Goal: Information Seeking & Learning: Learn about a topic

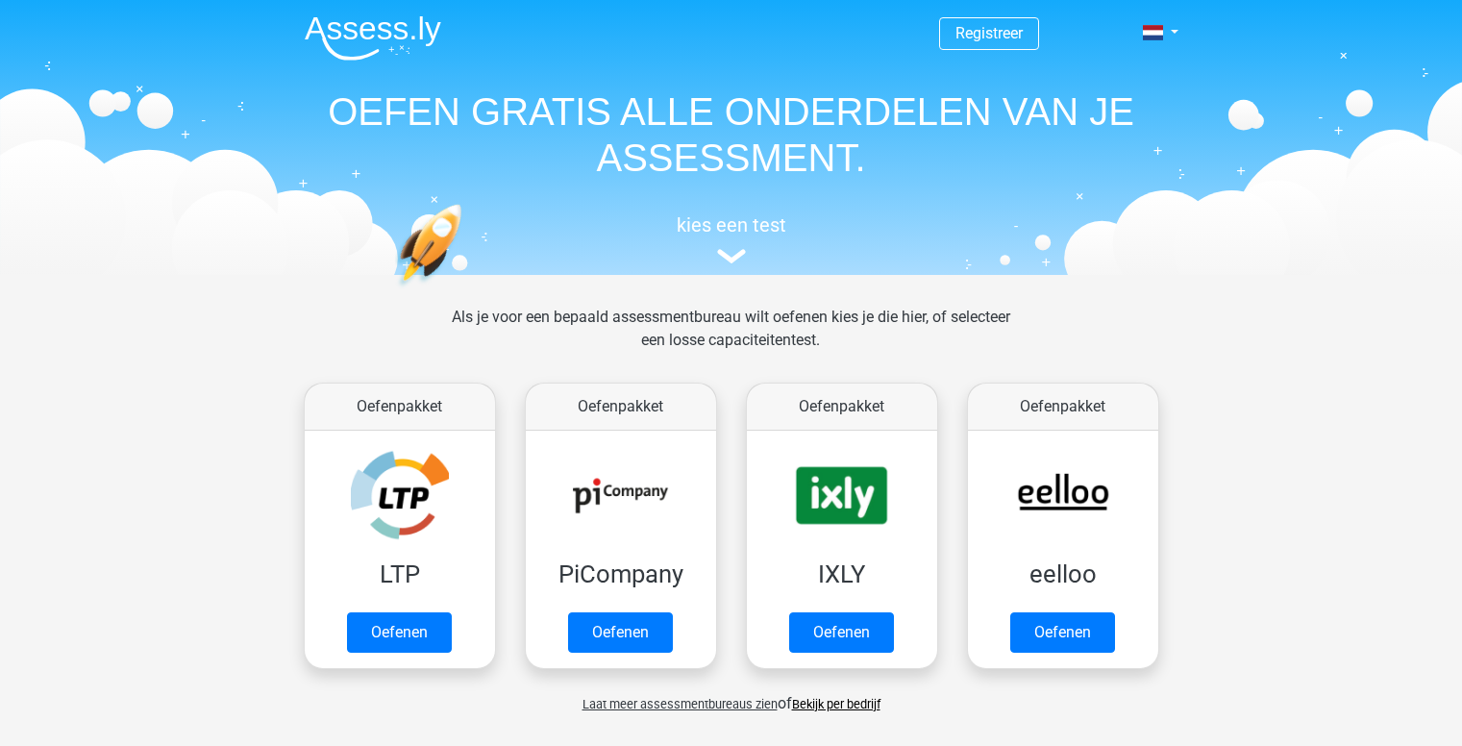
scroll to position [745, 0]
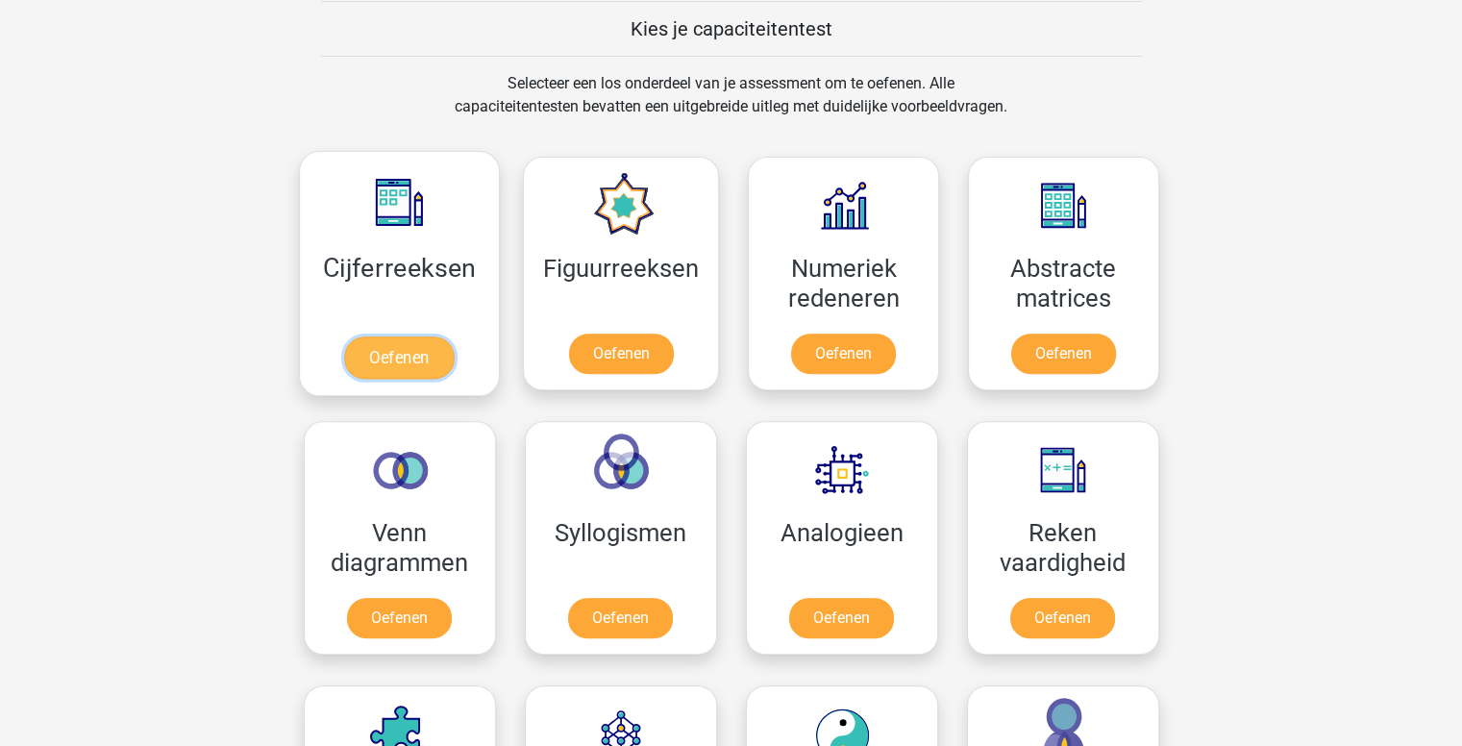
click at [403, 355] on link "Oefenen" at bounding box center [399, 357] width 110 height 42
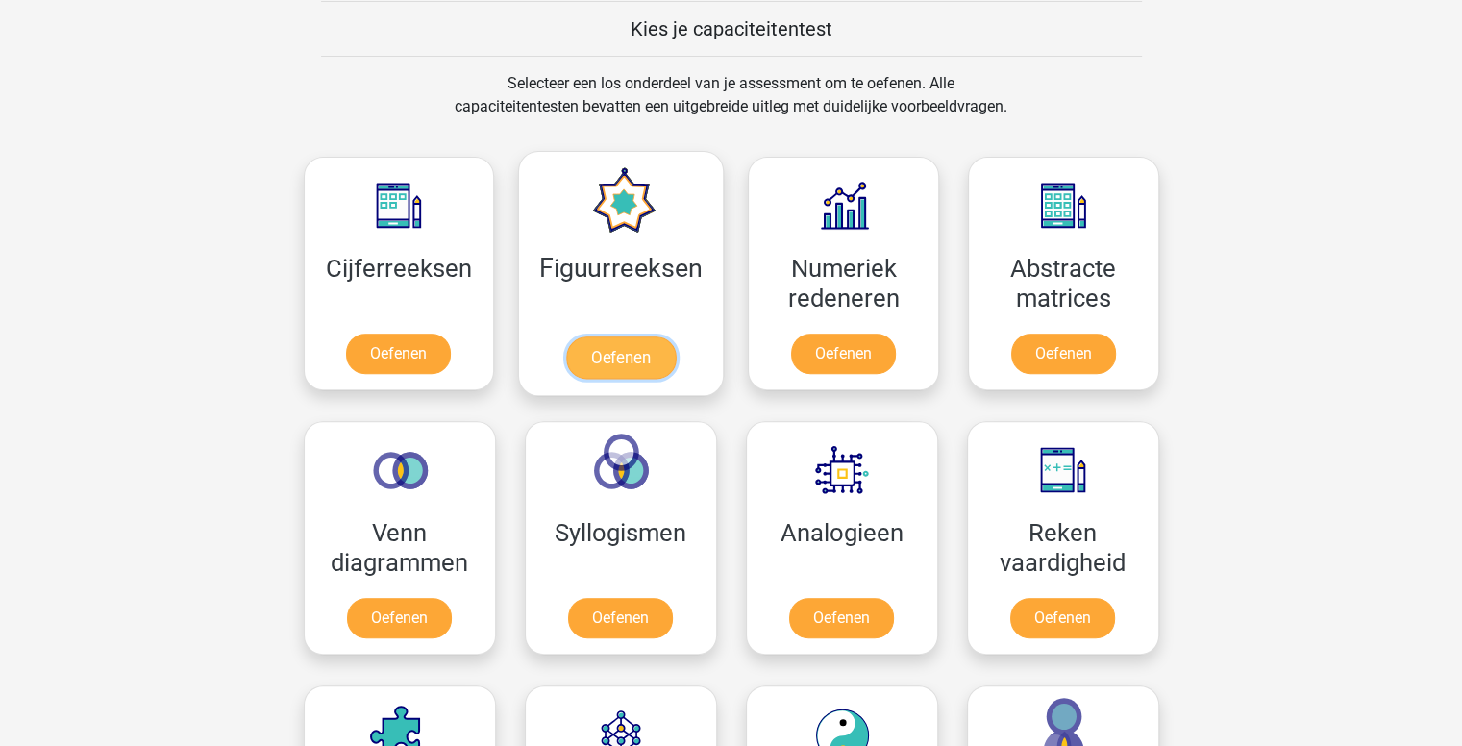
click at [634, 355] on link "Oefenen" at bounding box center [621, 357] width 110 height 42
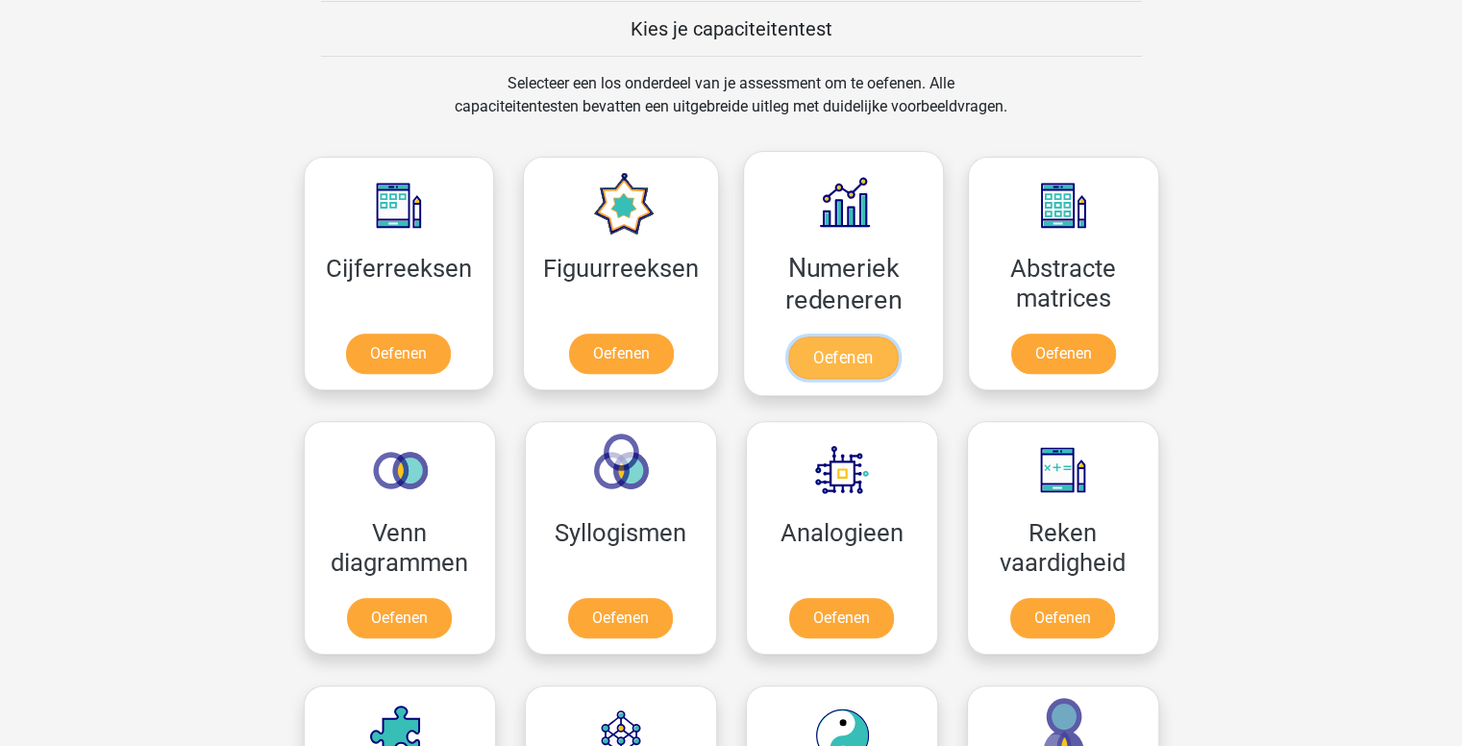
click at [863, 358] on link "Oefenen" at bounding box center [843, 357] width 110 height 42
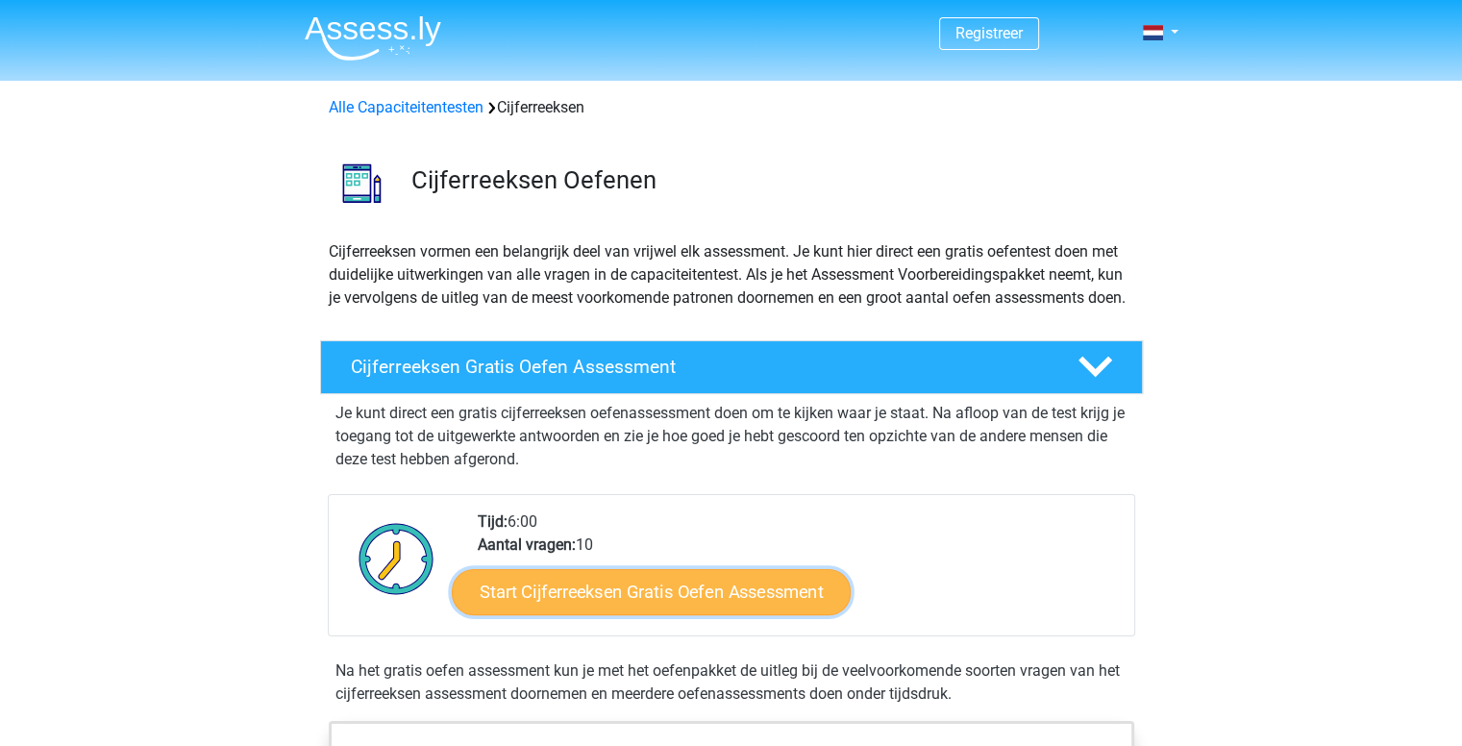
click at [723, 614] on link "Start Cijferreeksen Gratis Oefen Assessment" at bounding box center [651, 591] width 399 height 46
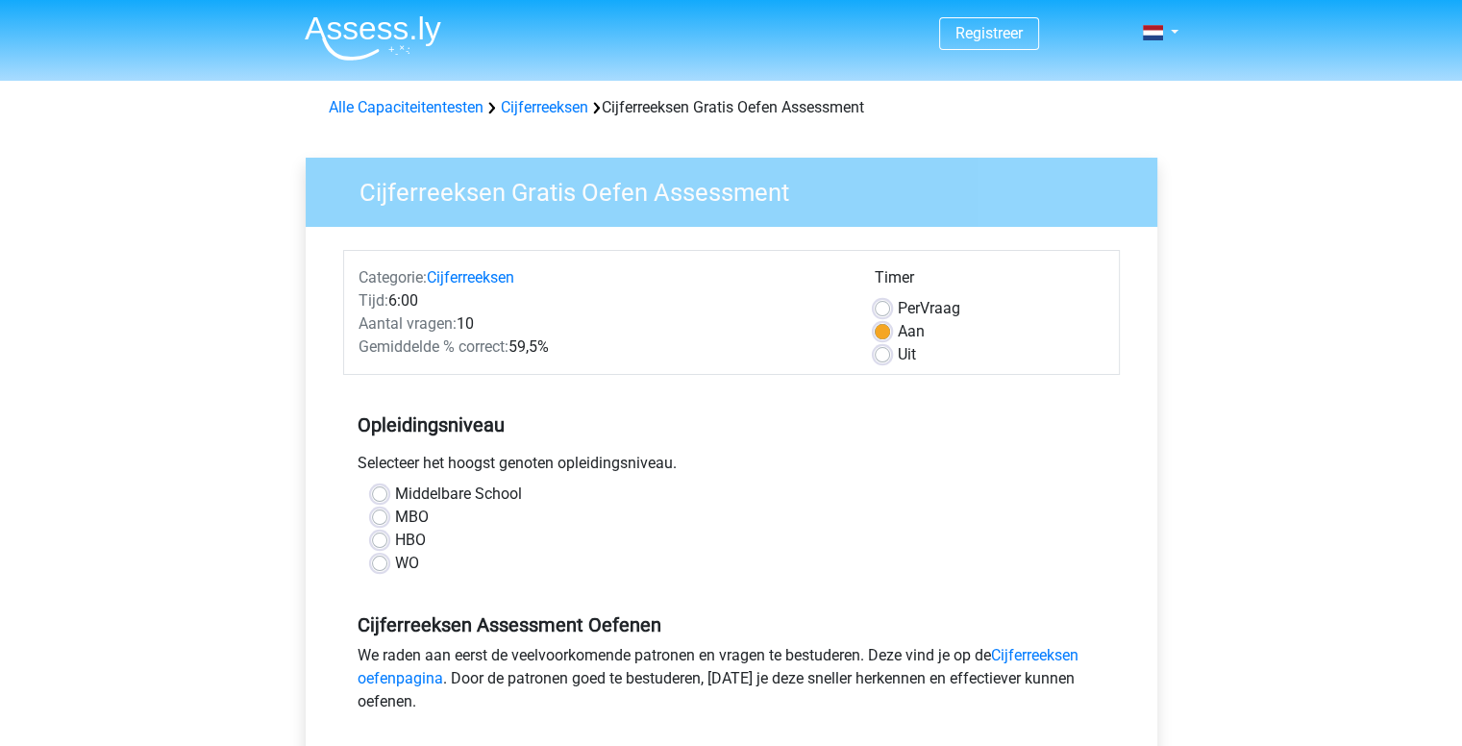
click at [395, 541] on label "HBO" at bounding box center [410, 540] width 31 height 23
click at [380, 541] on input "HBO" at bounding box center [379, 538] width 15 height 19
radio input "true"
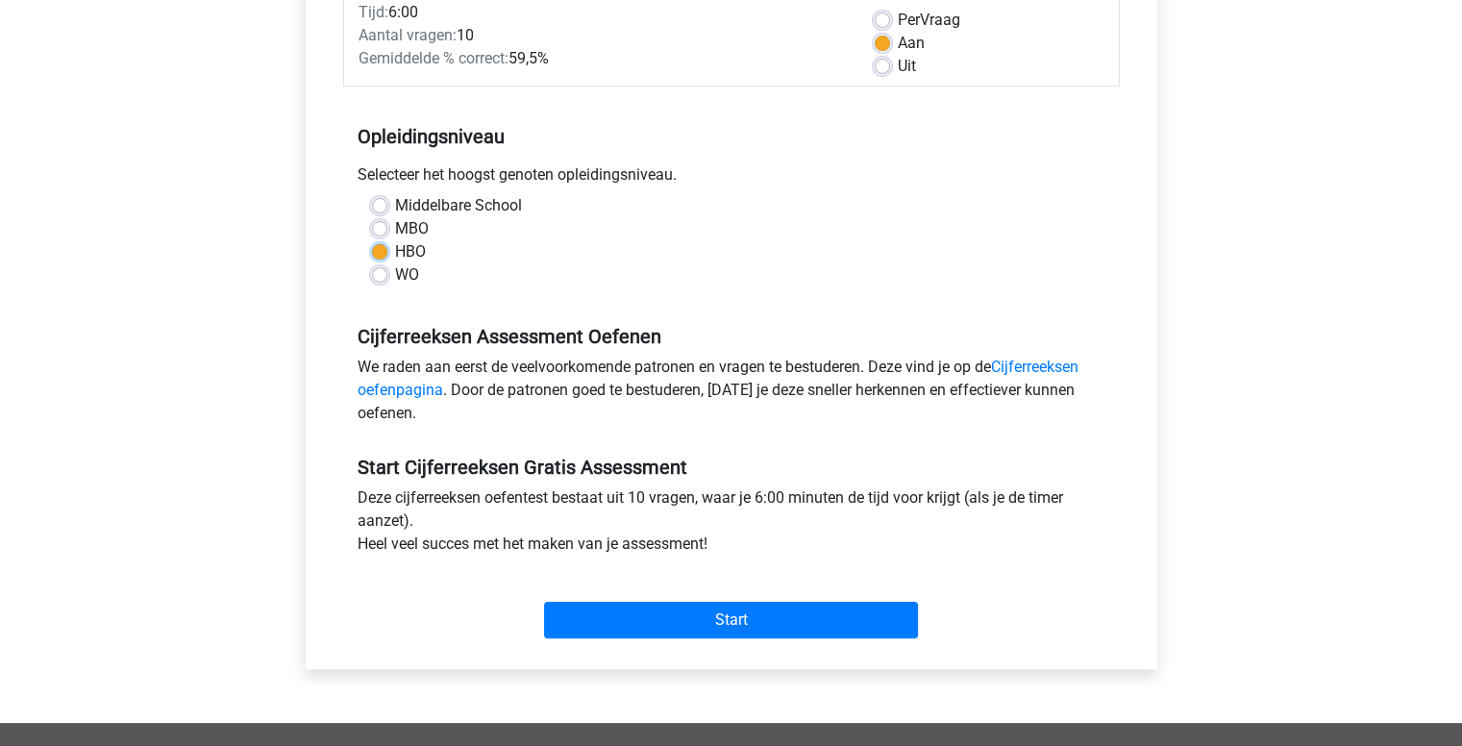
scroll to position [291, 0]
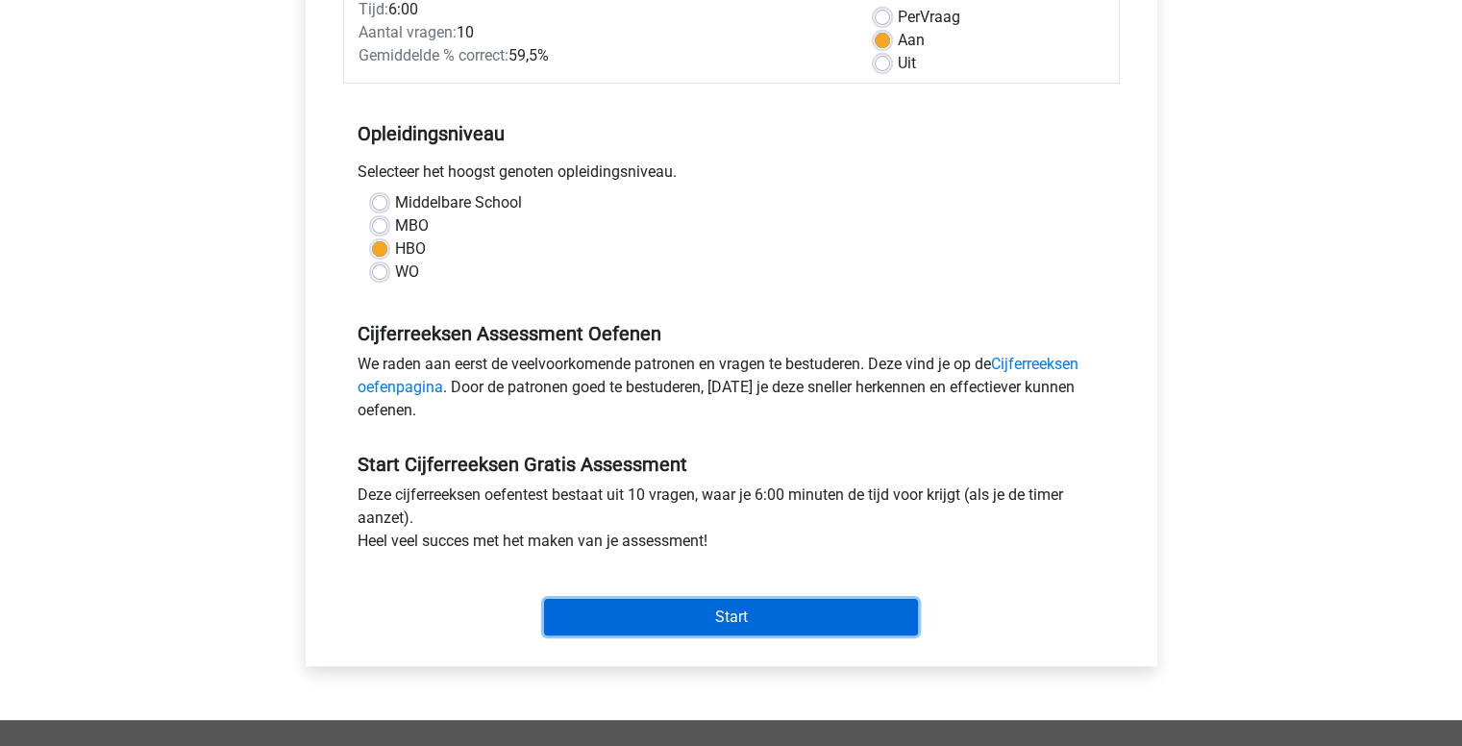
click at [679, 615] on input "Start" at bounding box center [731, 617] width 374 height 37
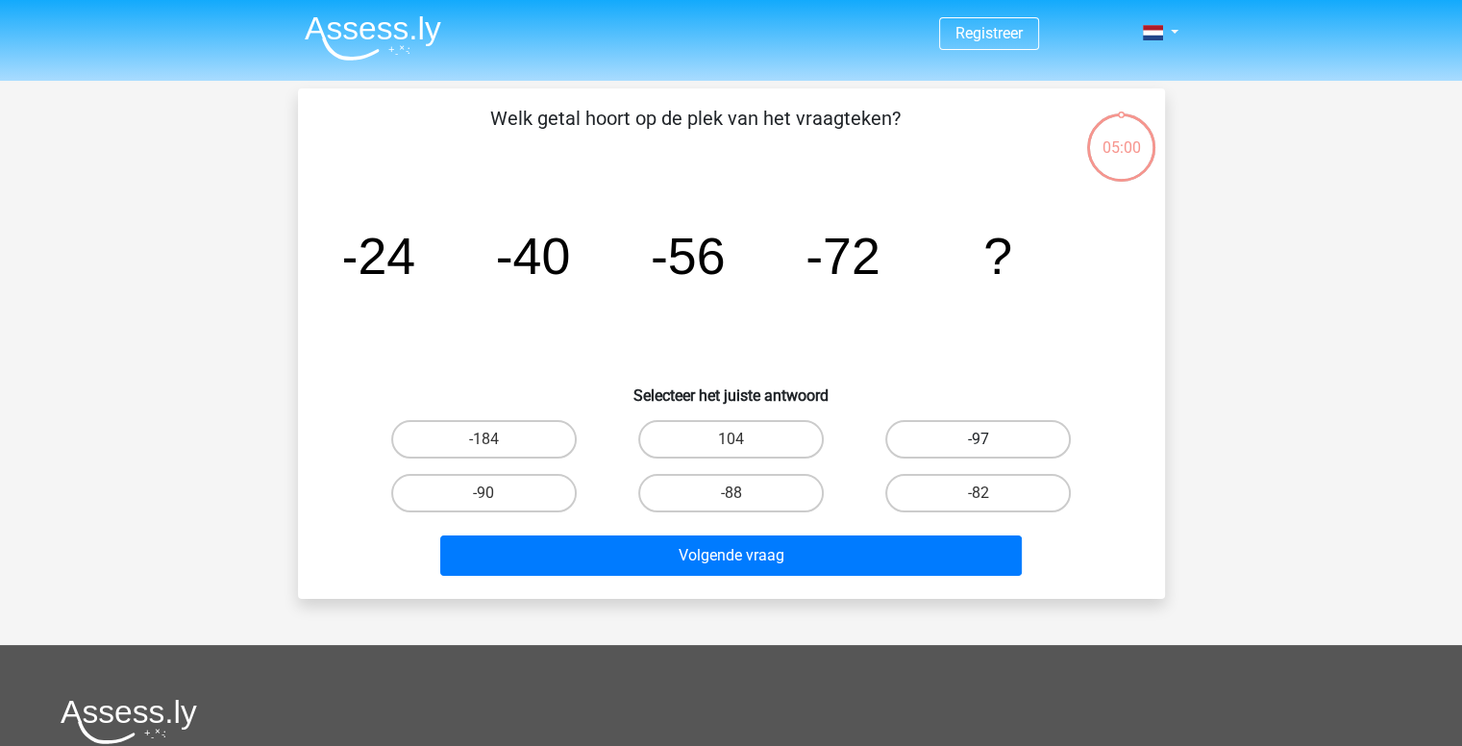
click at [978, 432] on label "-97" at bounding box center [977, 439] width 185 height 38
click at [978, 439] on input "-97" at bounding box center [984, 445] width 12 height 12
radio input "true"
click at [737, 501] on input "-88" at bounding box center [736, 499] width 12 height 12
radio input "true"
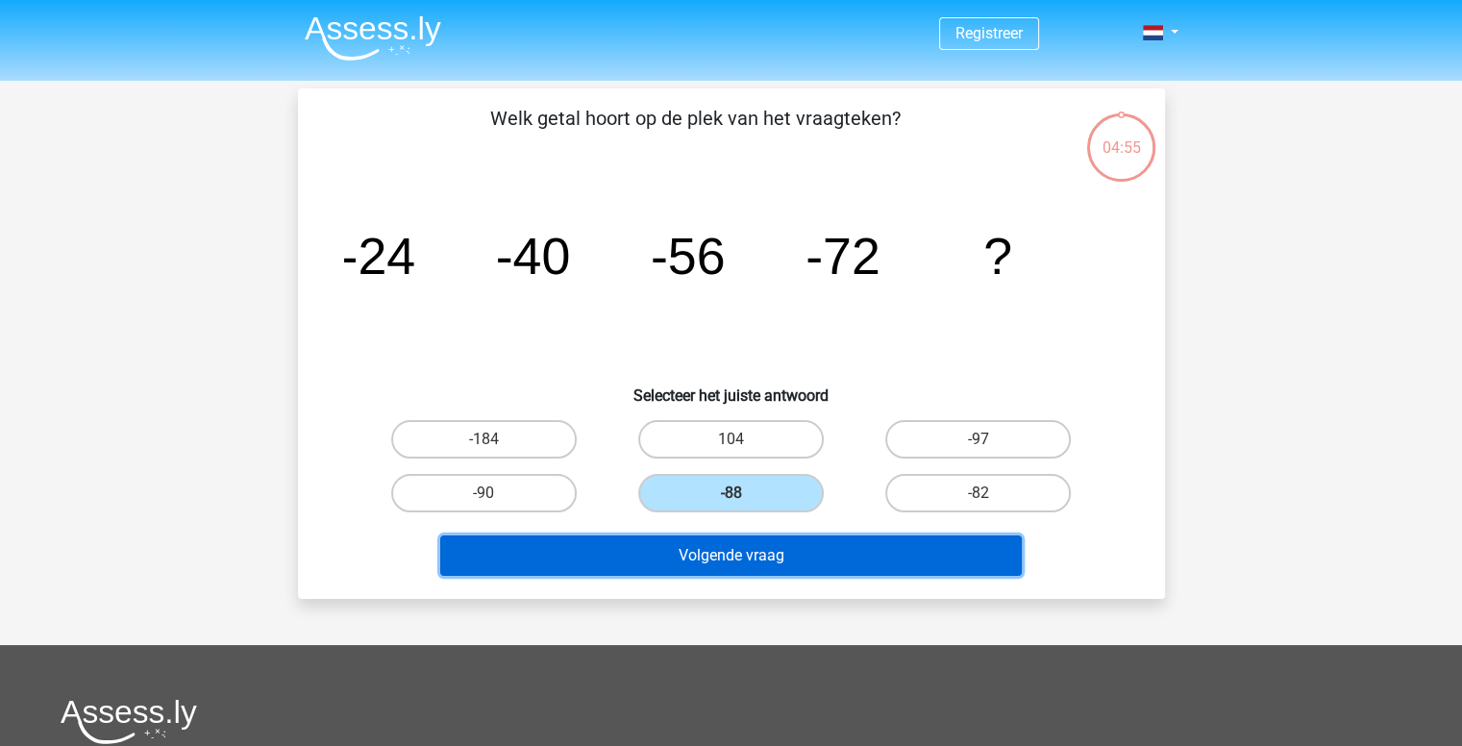
click at [778, 551] on button "Volgende vraag" at bounding box center [730, 555] width 581 height 40
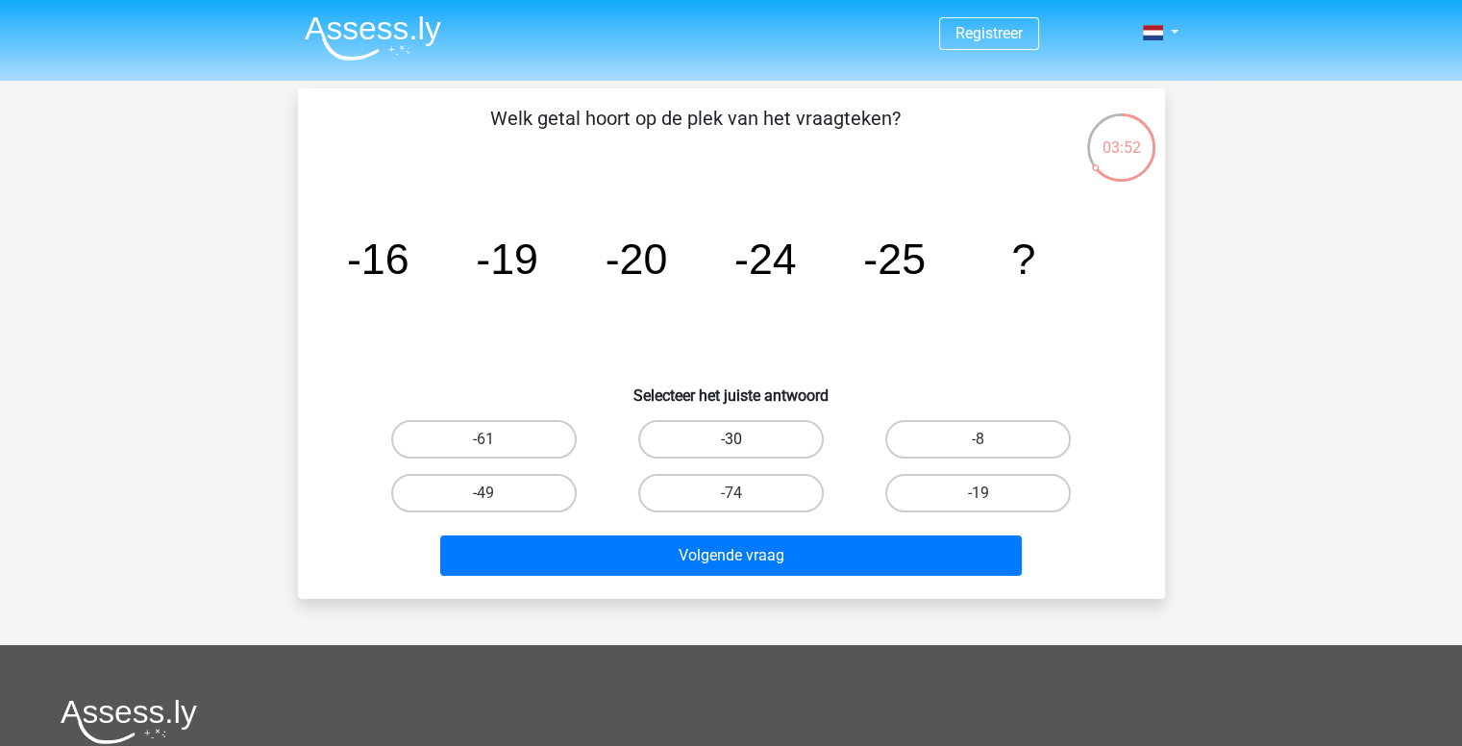
click at [771, 431] on label "-30" at bounding box center [730, 439] width 185 height 38
click at [743, 439] on input "-30" at bounding box center [736, 445] width 12 height 12
radio input "true"
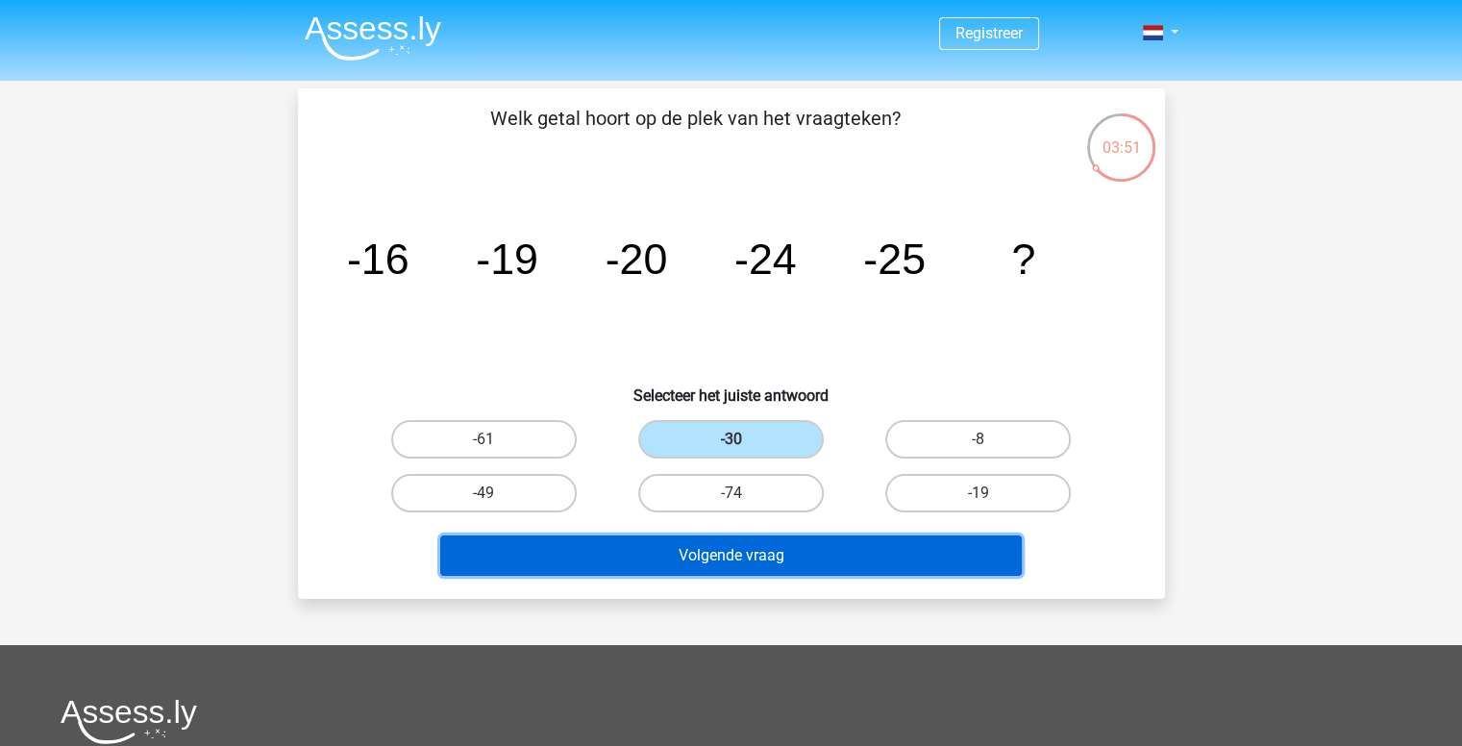
click at [750, 550] on button "Volgende vraag" at bounding box center [730, 555] width 581 height 40
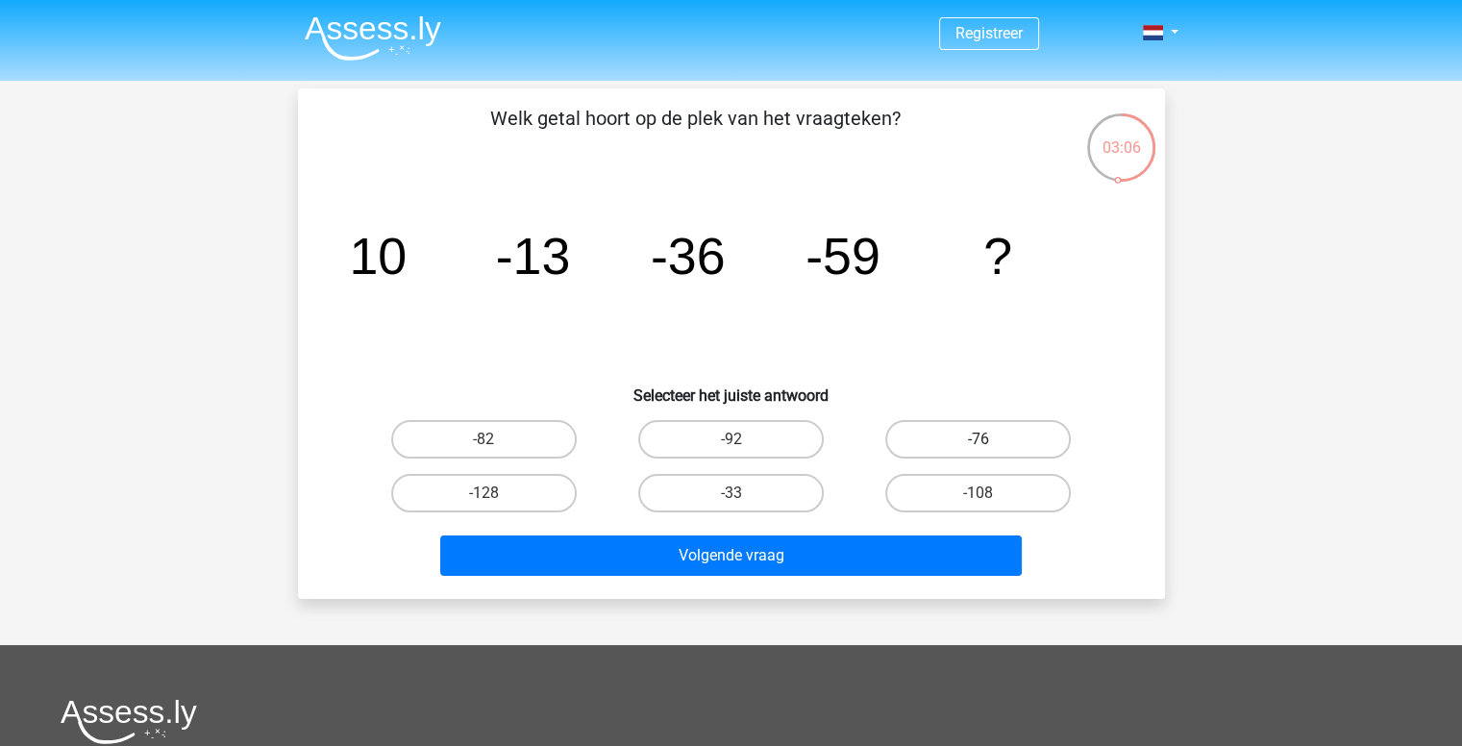
click at [960, 437] on label "-76" at bounding box center [977, 439] width 185 height 38
click at [978, 439] on input "-76" at bounding box center [984, 445] width 12 height 12
radio input "true"
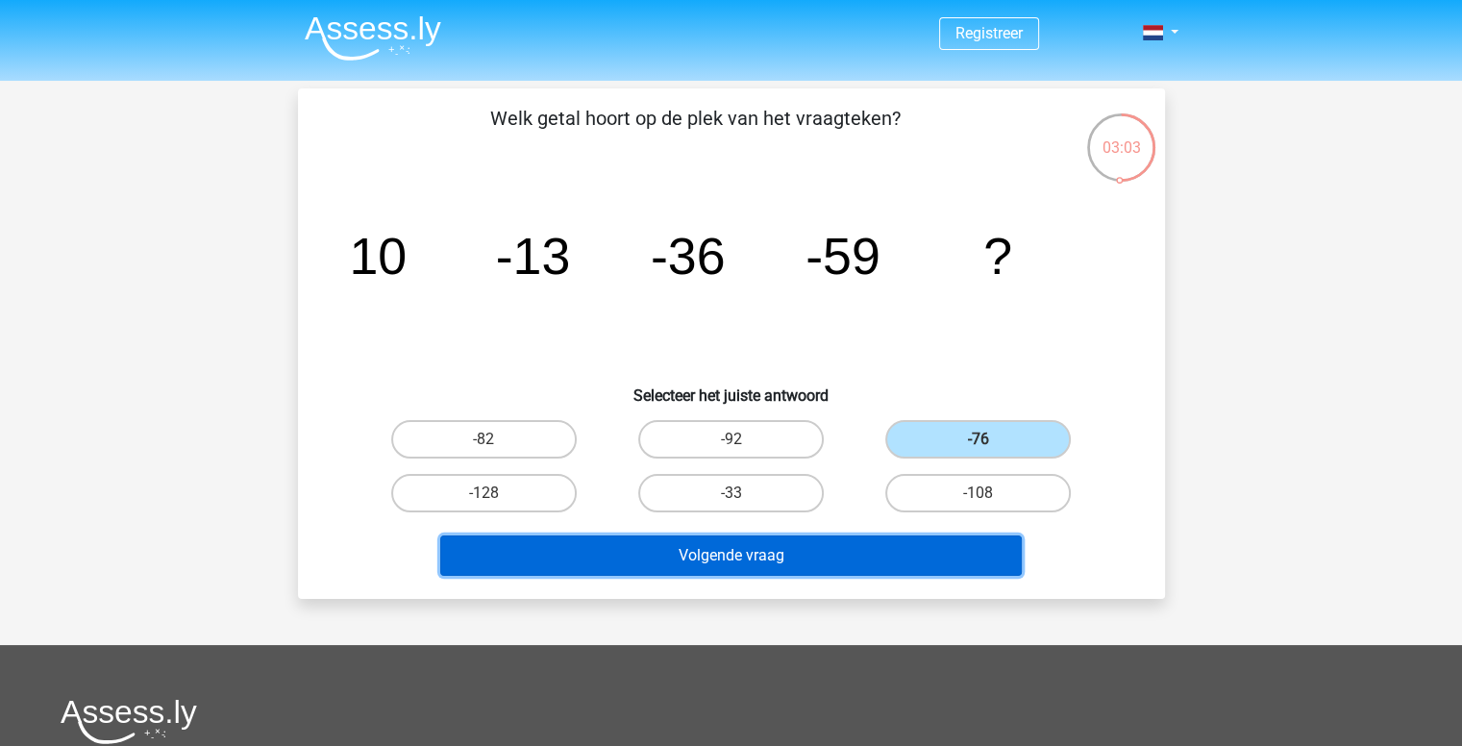
click at [874, 552] on button "Volgende vraag" at bounding box center [730, 555] width 581 height 40
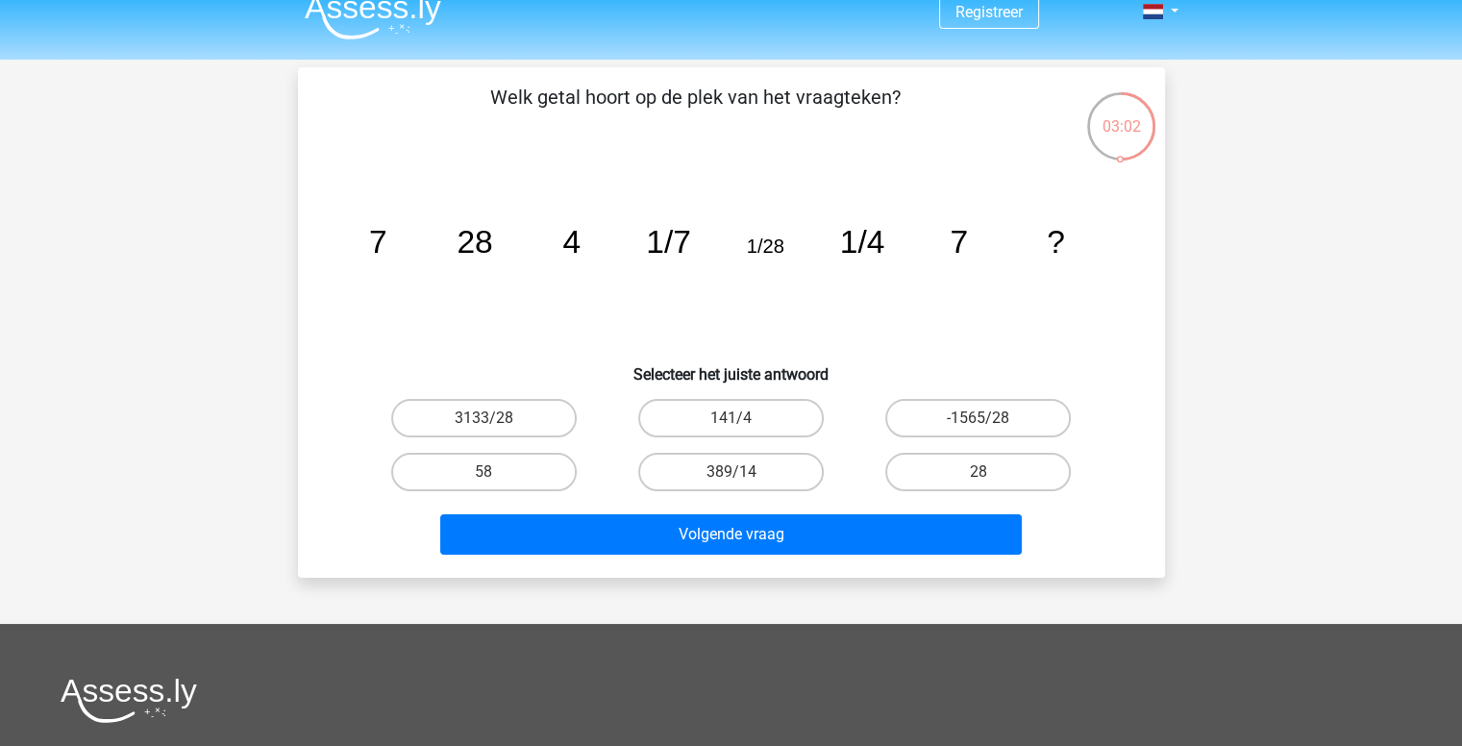
scroll to position [8, 0]
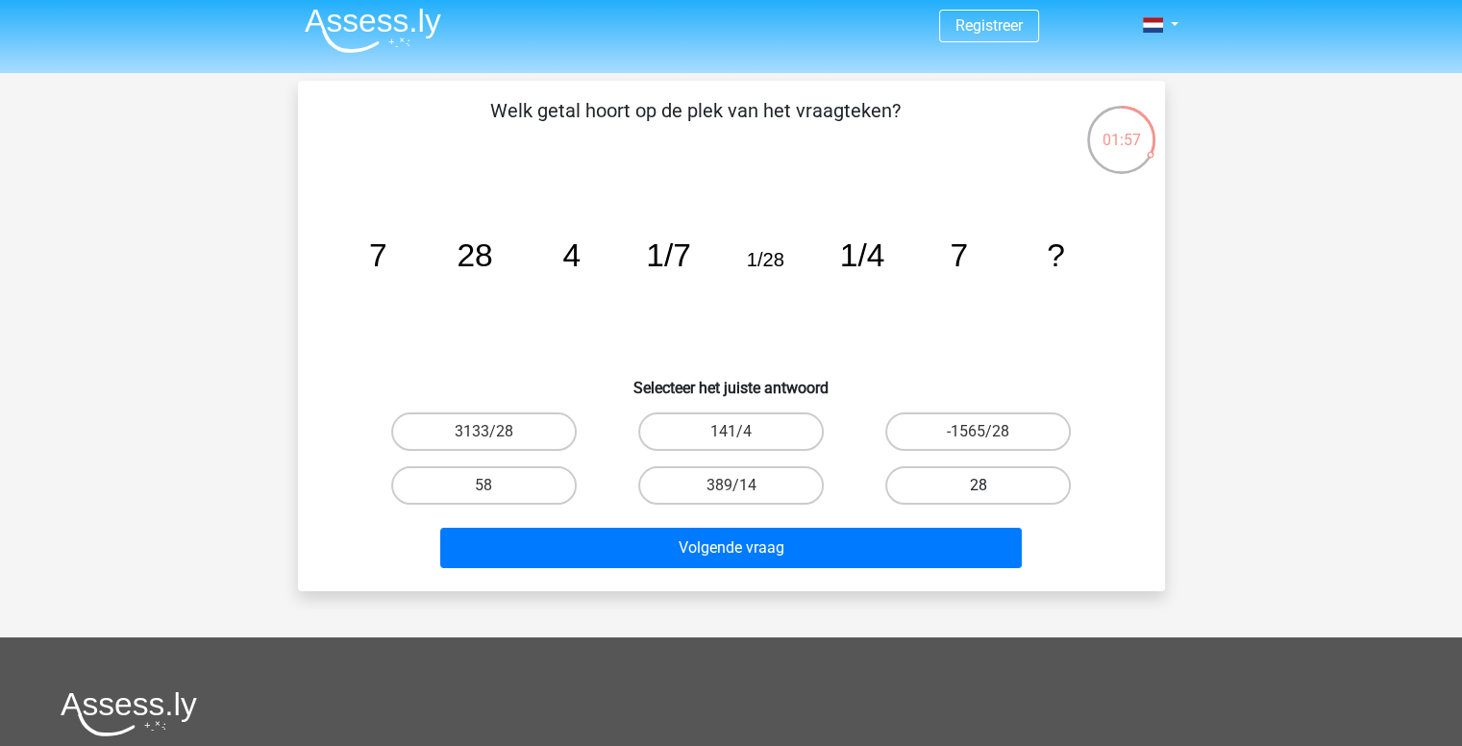
click at [966, 482] on label "28" at bounding box center [977, 485] width 185 height 38
click at [978, 485] on input "28" at bounding box center [984, 491] width 12 height 12
radio input "true"
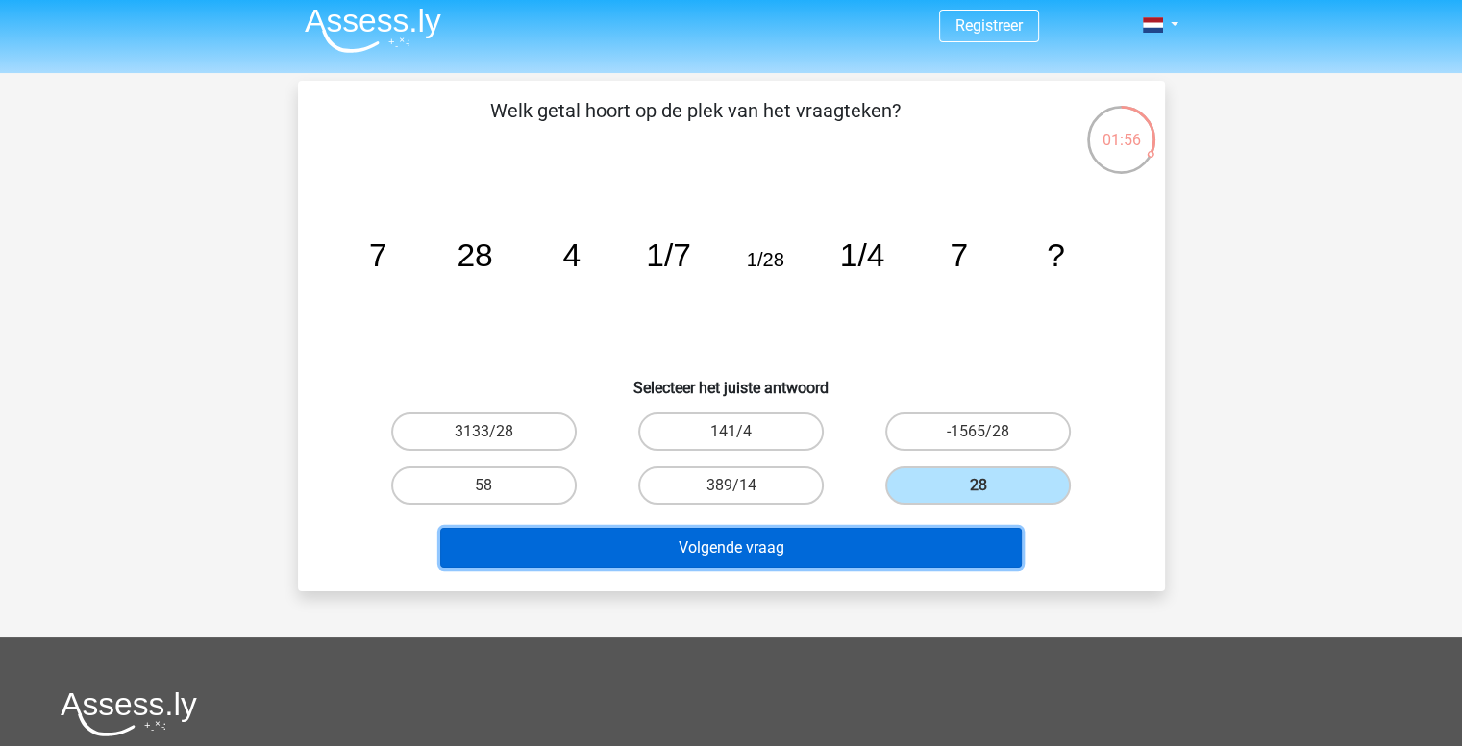
click at [844, 533] on button "Volgende vraag" at bounding box center [730, 548] width 581 height 40
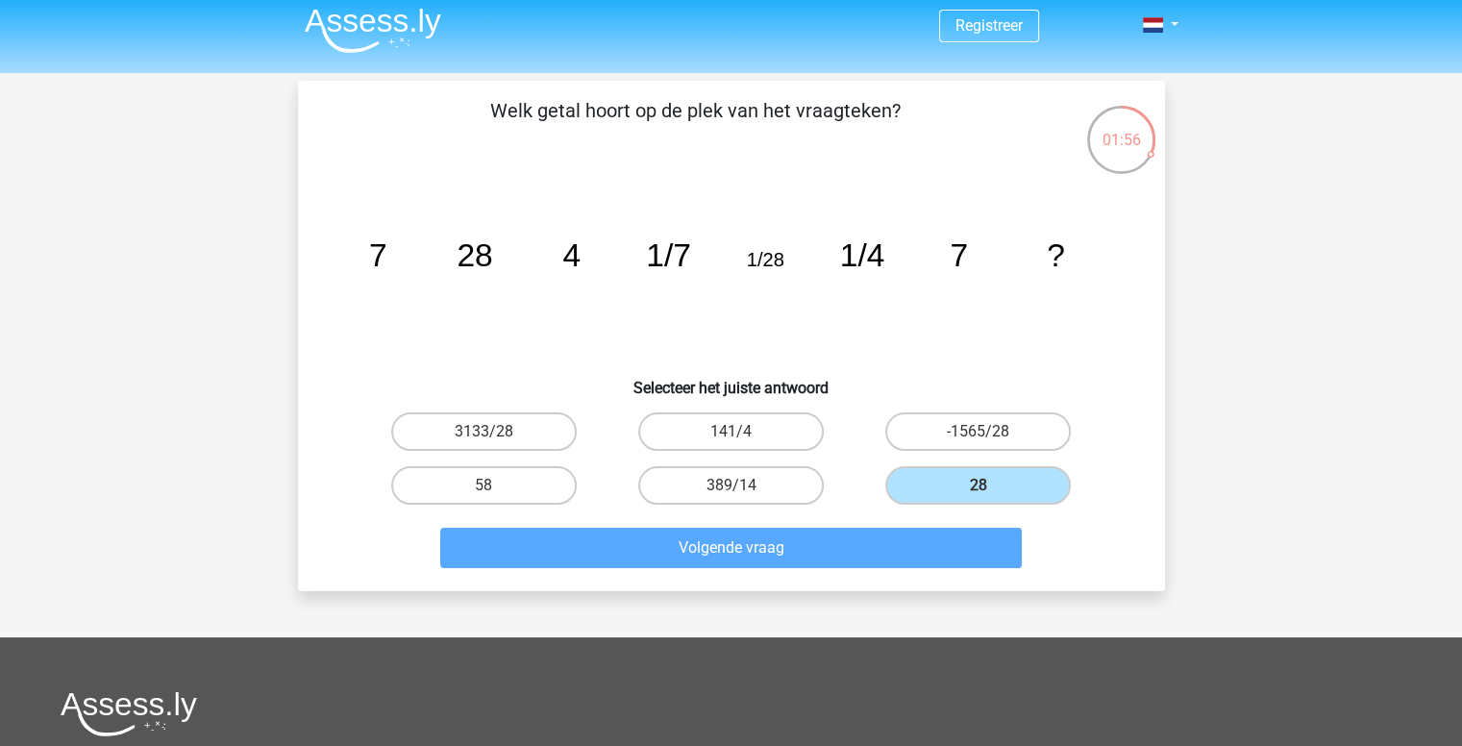
scroll to position [88, 0]
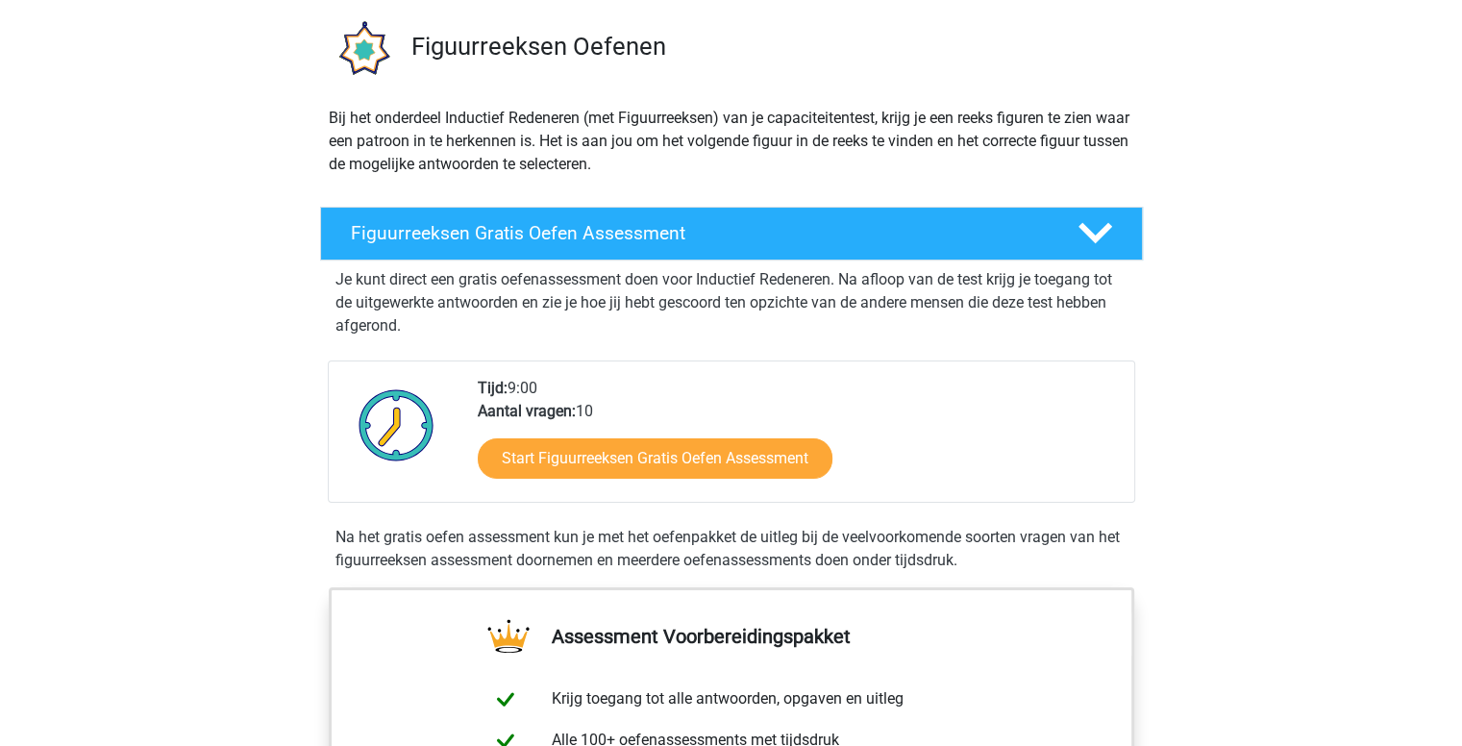
scroll to position [135, 0]
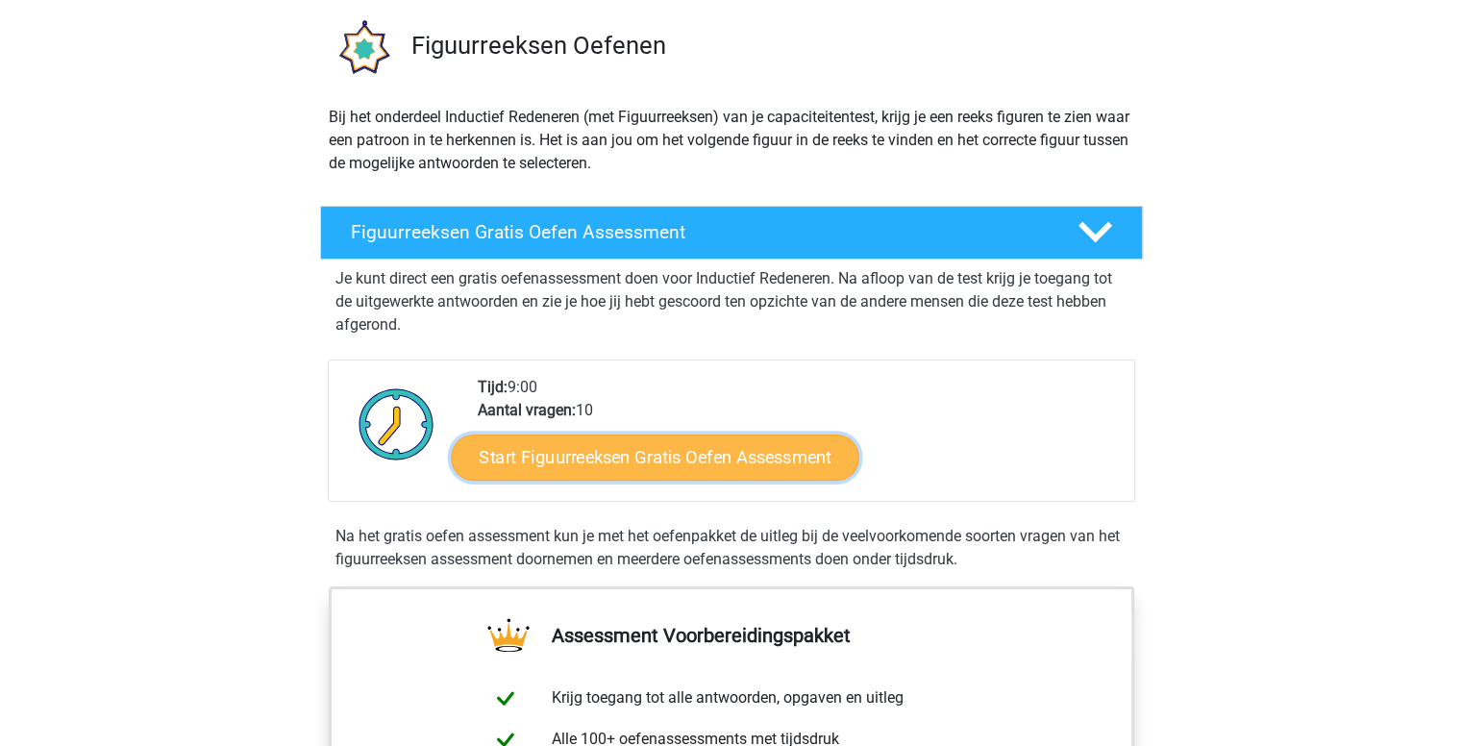
click at [727, 438] on link "Start Figuurreeksen Gratis Oefen Assessment" at bounding box center [655, 456] width 408 height 46
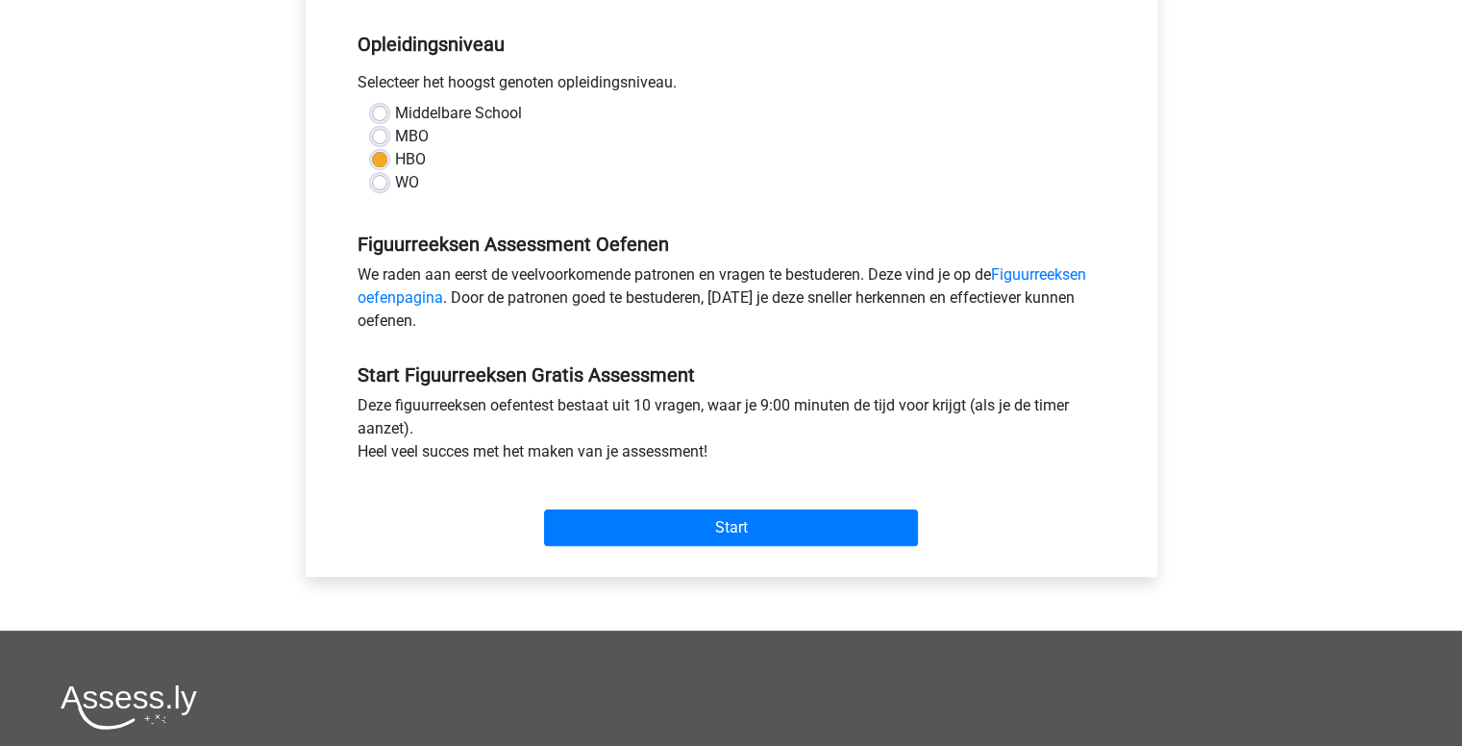
scroll to position [383, 0]
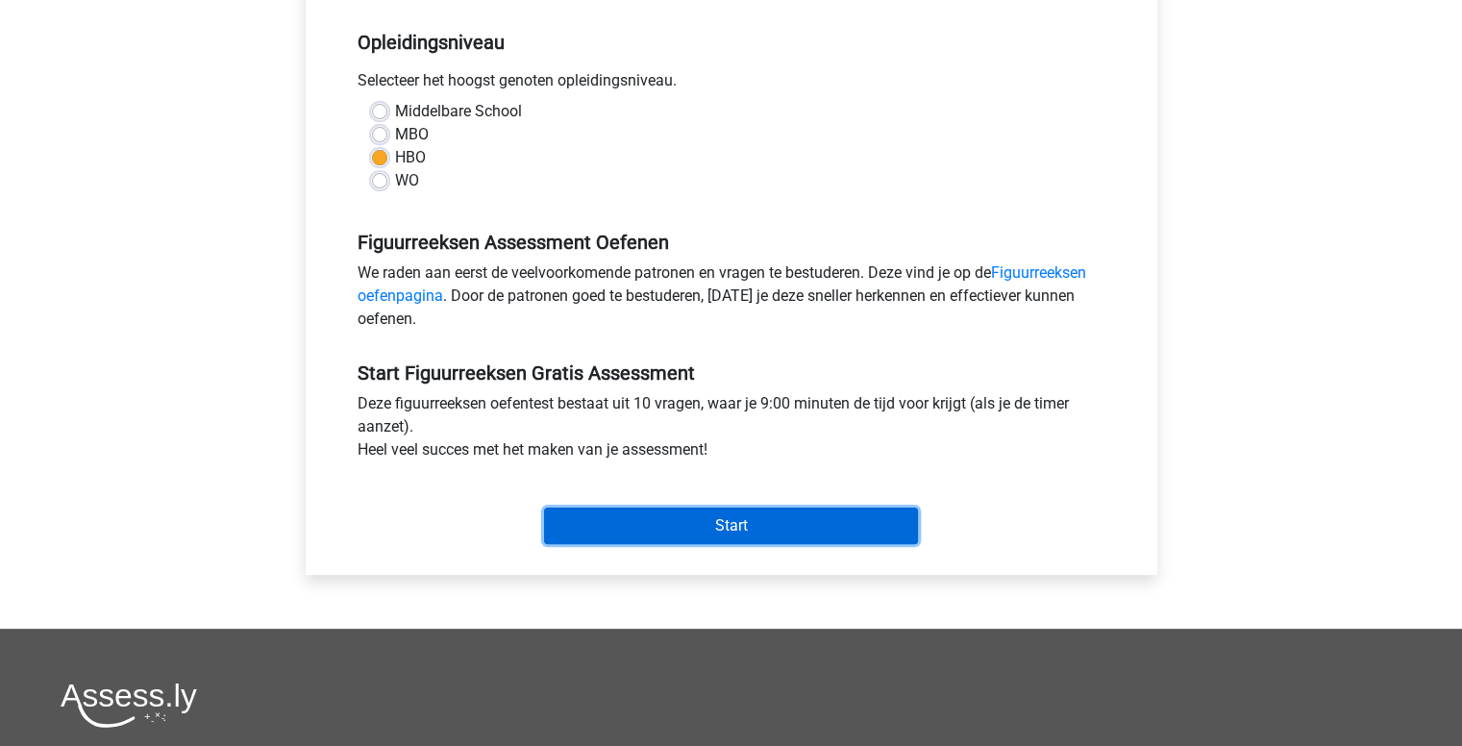
click at [639, 520] on input "Start" at bounding box center [731, 525] width 374 height 37
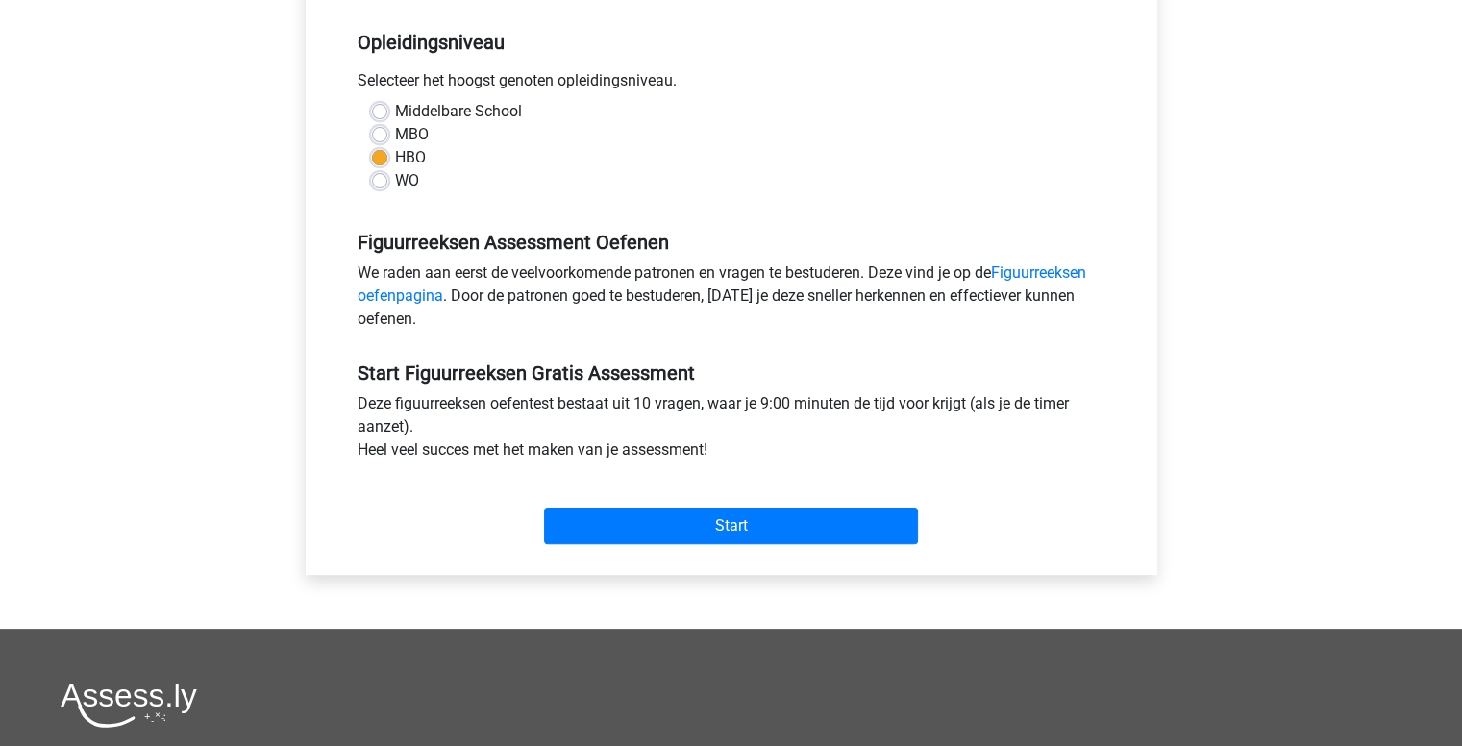
click at [395, 133] on label "MBO" at bounding box center [412, 134] width 34 height 23
click at [381, 133] on input "MBO" at bounding box center [379, 132] width 15 height 19
radio input "true"
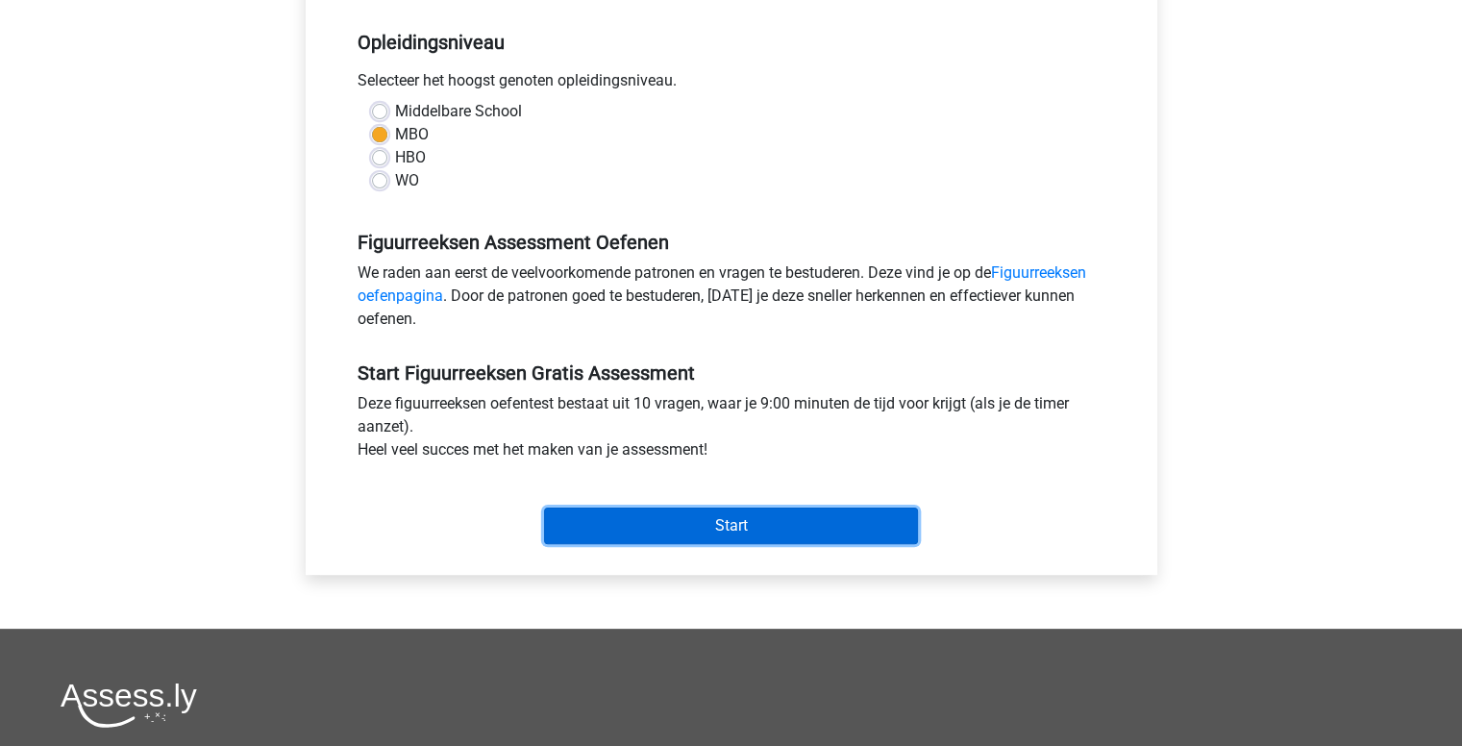
click at [682, 530] on input "Start" at bounding box center [731, 525] width 374 height 37
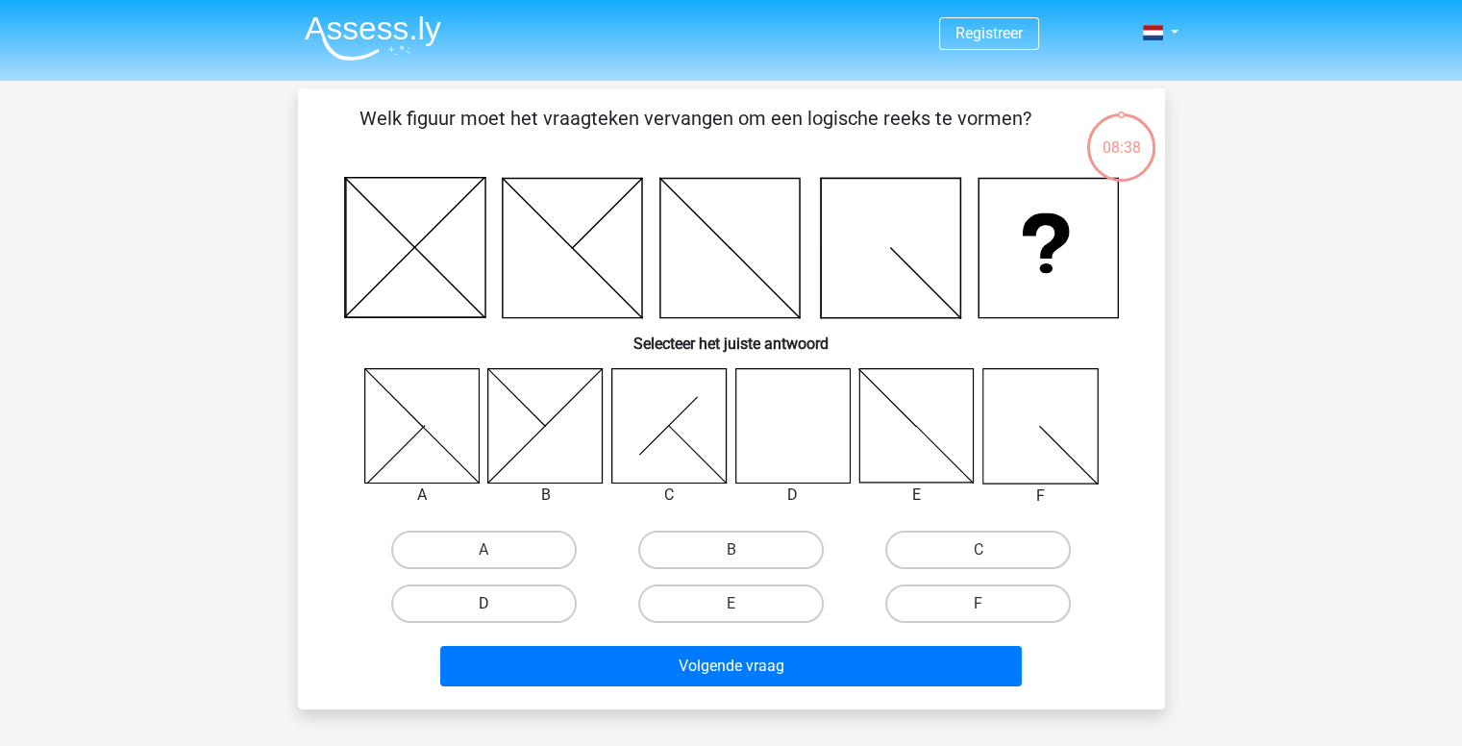
click at [528, 602] on label "D" at bounding box center [483, 603] width 185 height 38
click at [496, 604] on input "D" at bounding box center [489, 610] width 12 height 12
radio input "true"
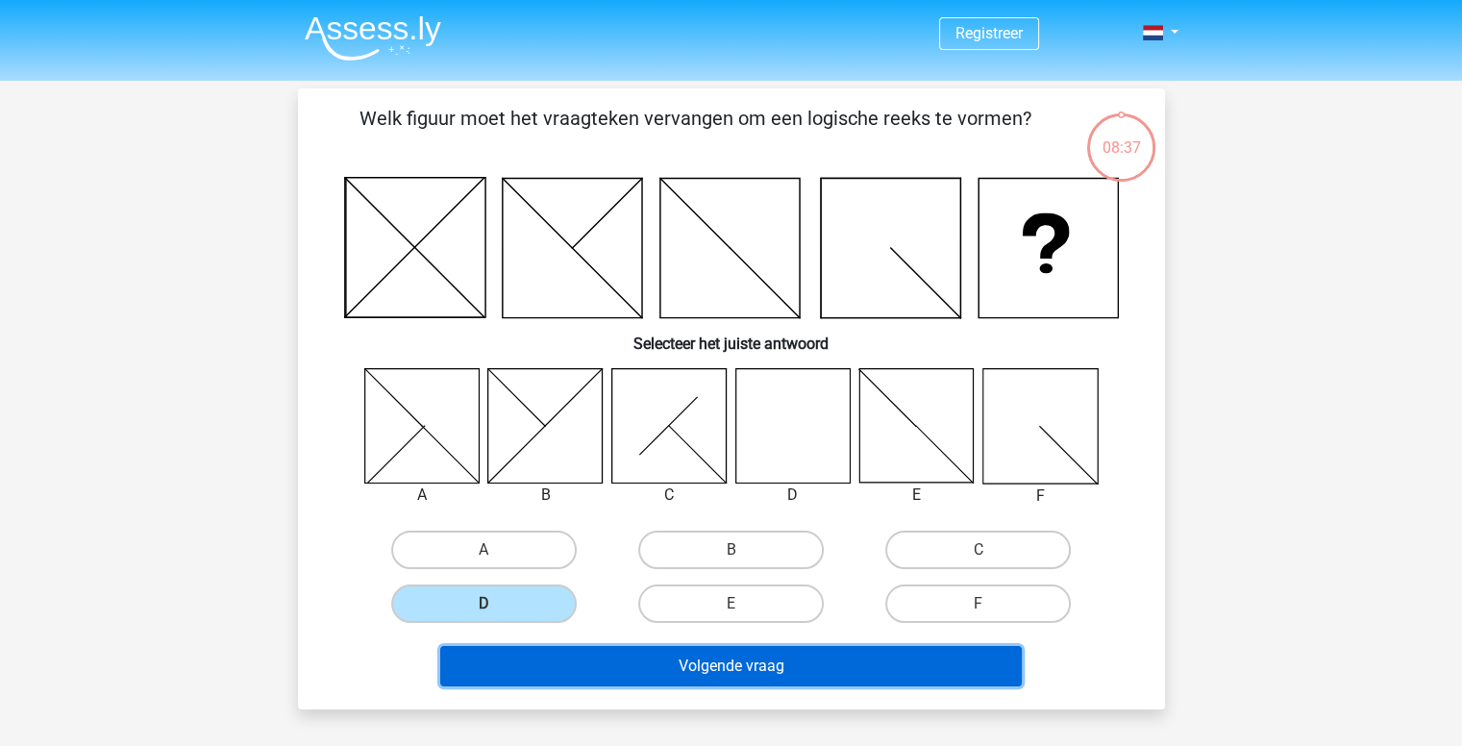
click at [680, 661] on button "Volgende vraag" at bounding box center [730, 666] width 581 height 40
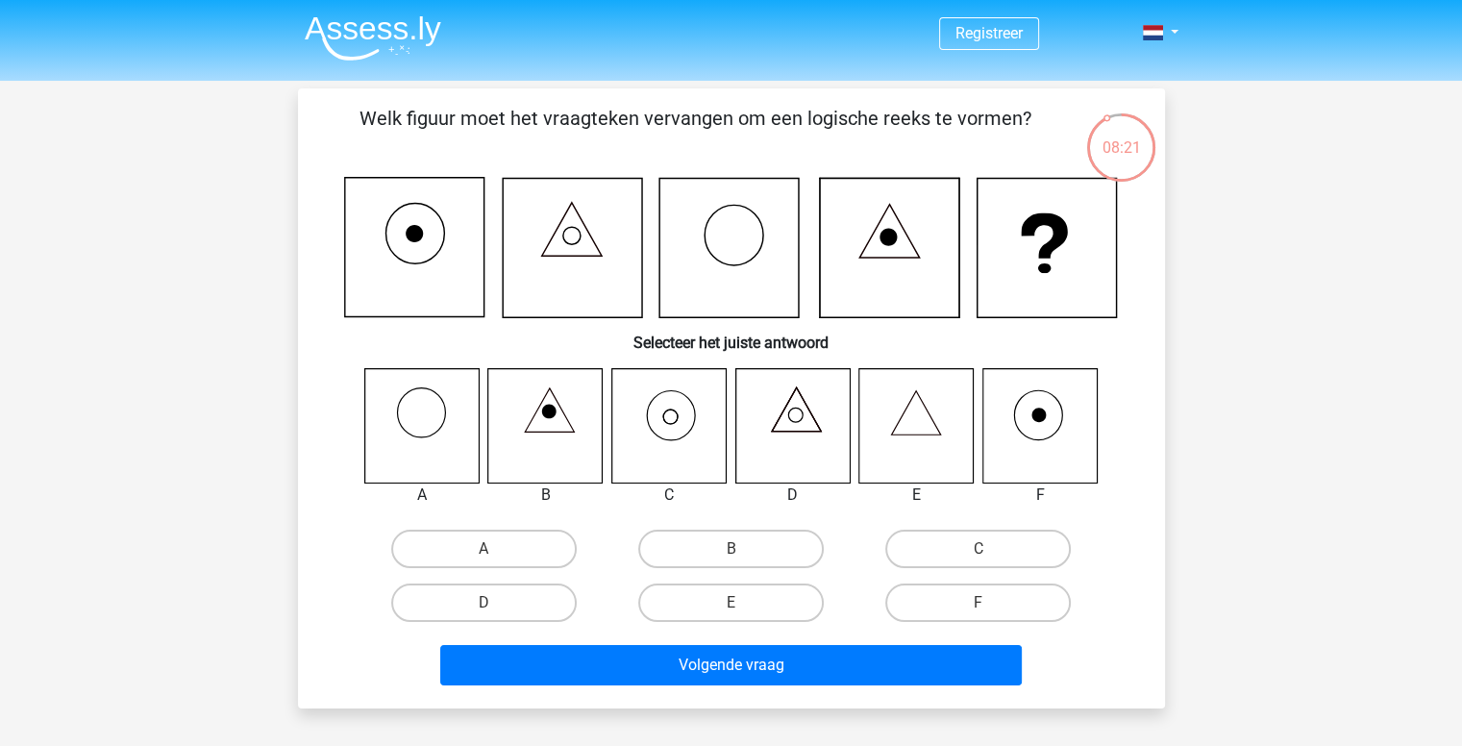
click at [660, 409] on icon at bounding box center [668, 425] width 114 height 114
click at [929, 543] on label "C" at bounding box center [977, 549] width 185 height 38
click at [978, 549] on input "C" at bounding box center [984, 555] width 12 height 12
radio input "true"
click at [894, 640] on div "Volgende vraag" at bounding box center [731, 661] width 805 height 63
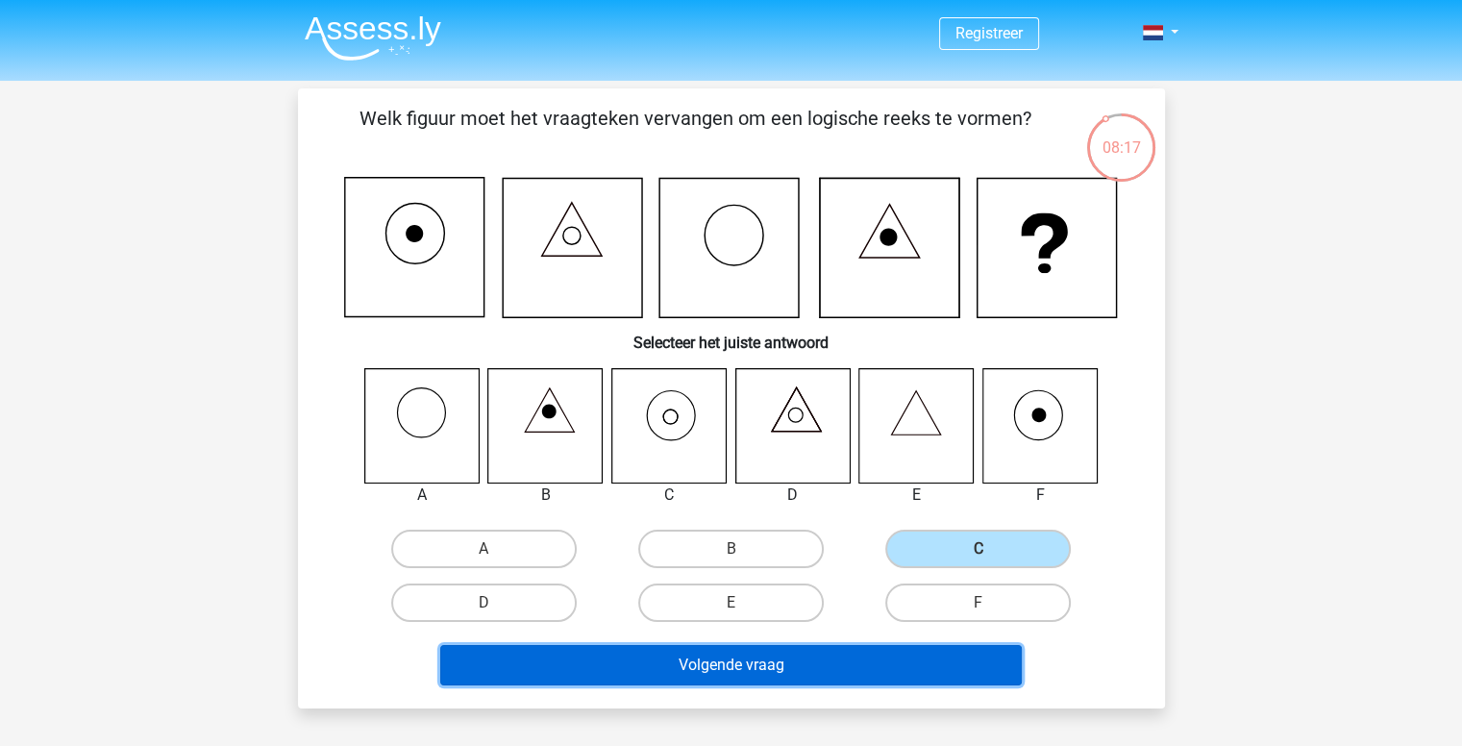
click at [890, 647] on button "Volgende vraag" at bounding box center [730, 665] width 581 height 40
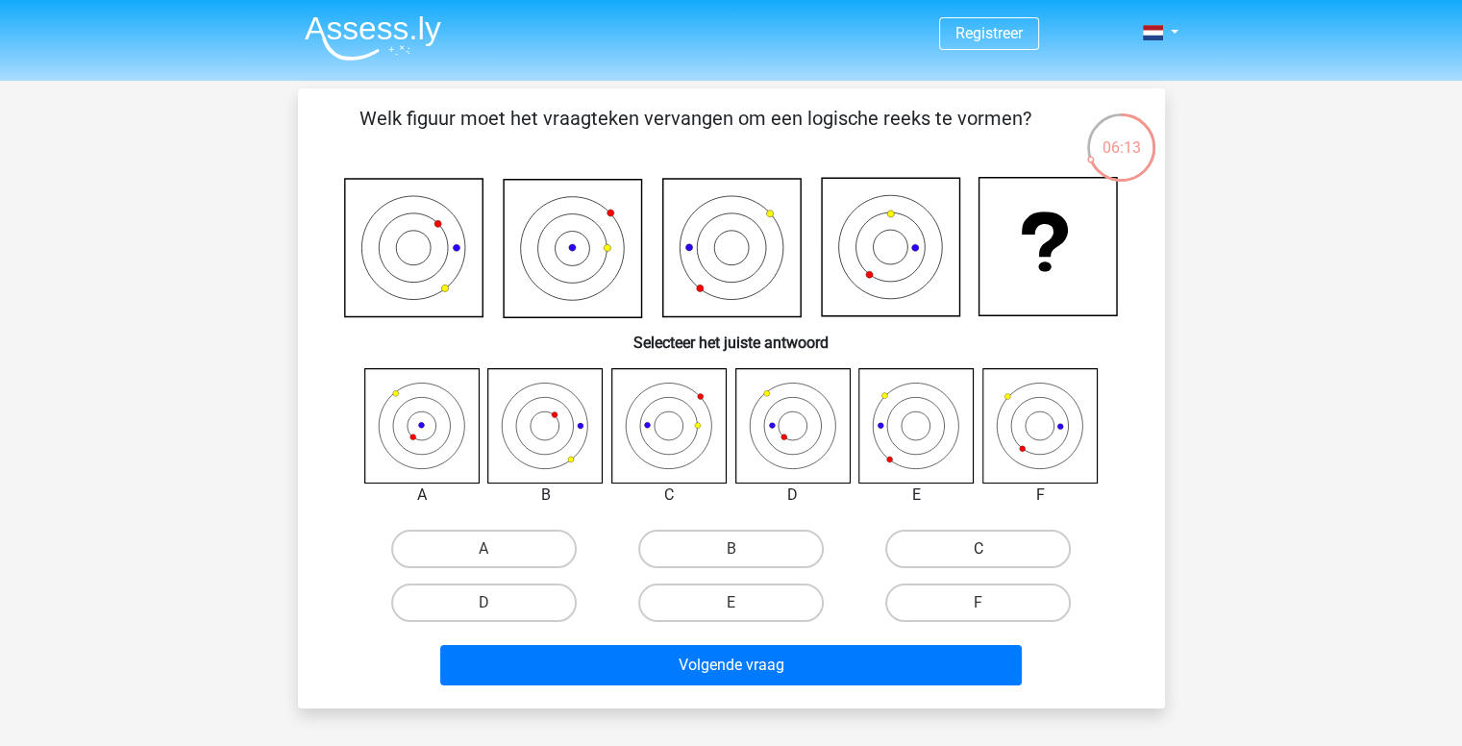
click at [951, 546] on label "C" at bounding box center [977, 549] width 185 height 38
click at [978, 549] on input "C" at bounding box center [984, 555] width 12 height 12
radio input "true"
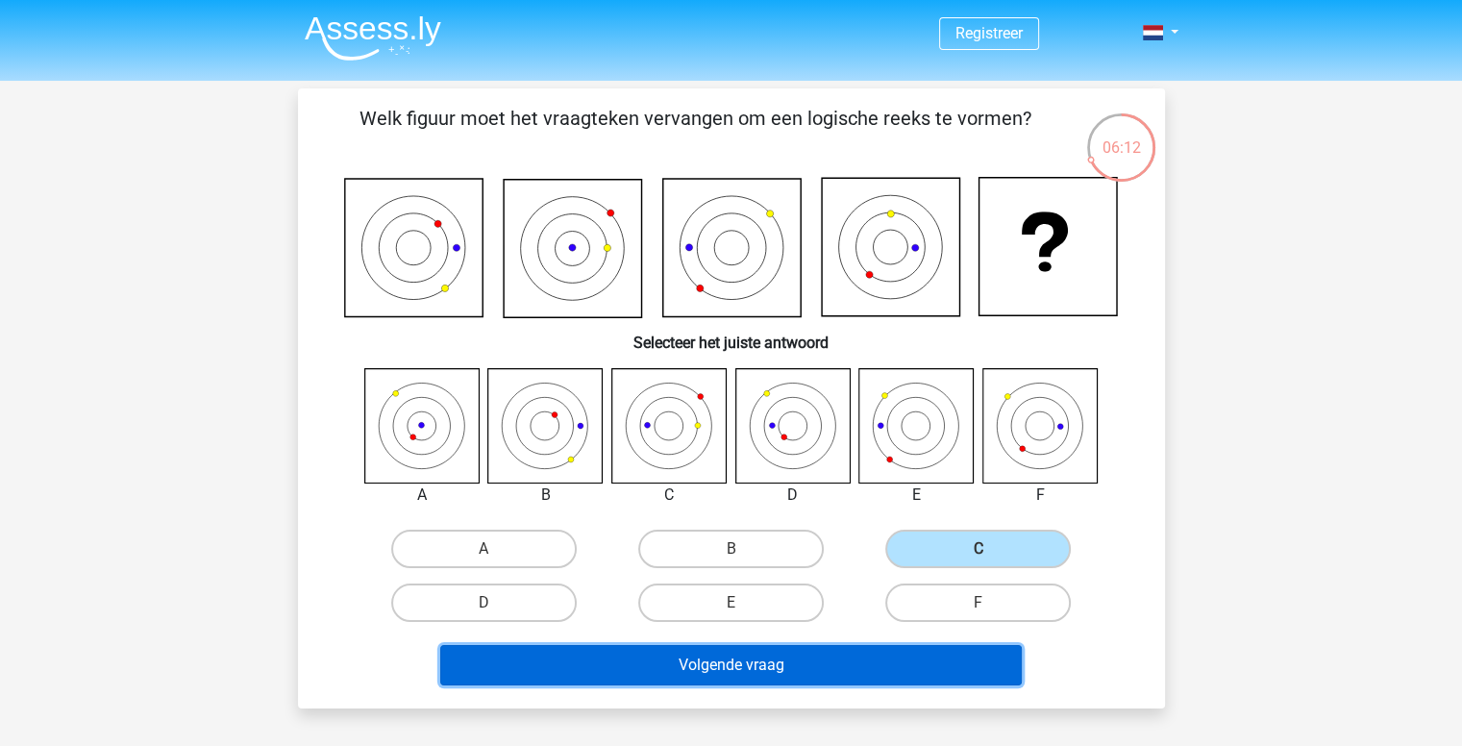
click at [833, 662] on button "Volgende vraag" at bounding box center [730, 665] width 581 height 40
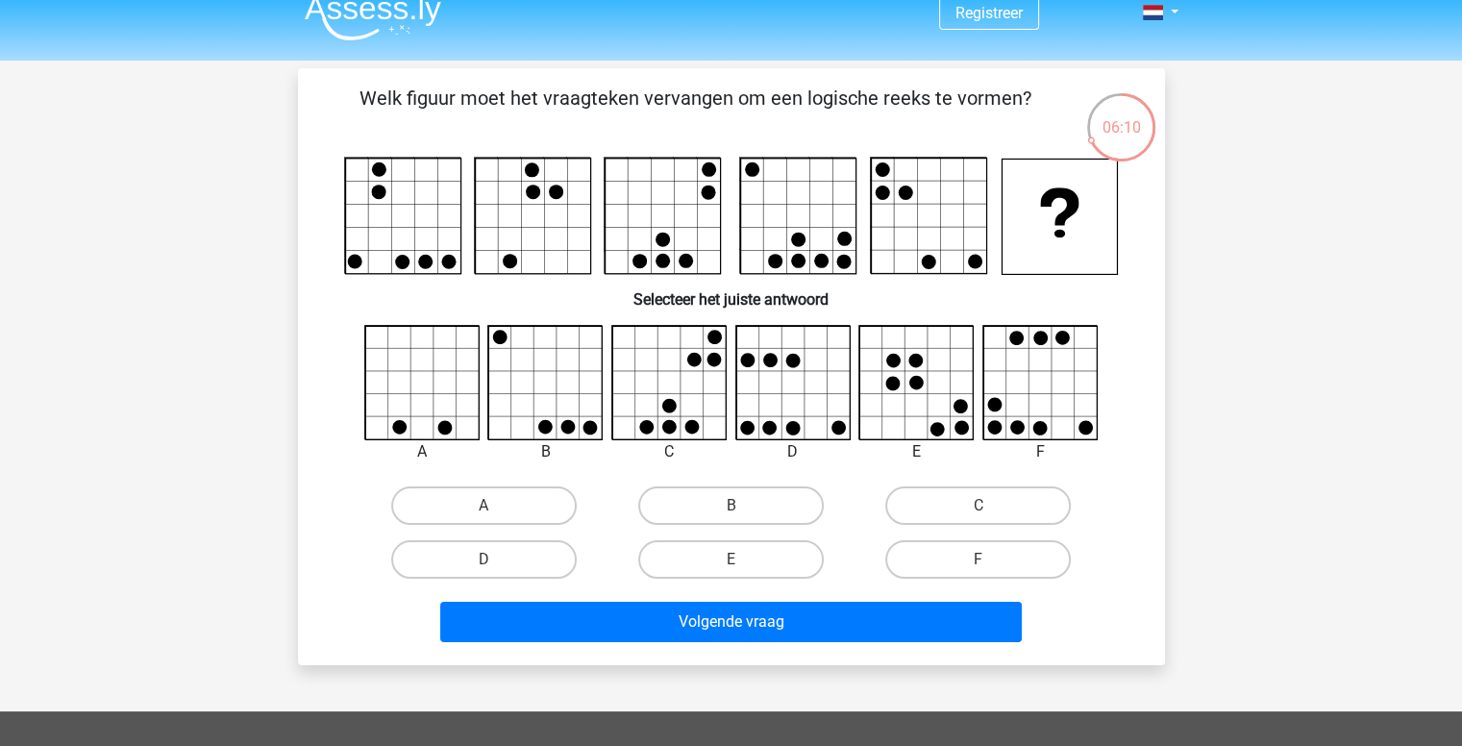
scroll to position [19, 0]
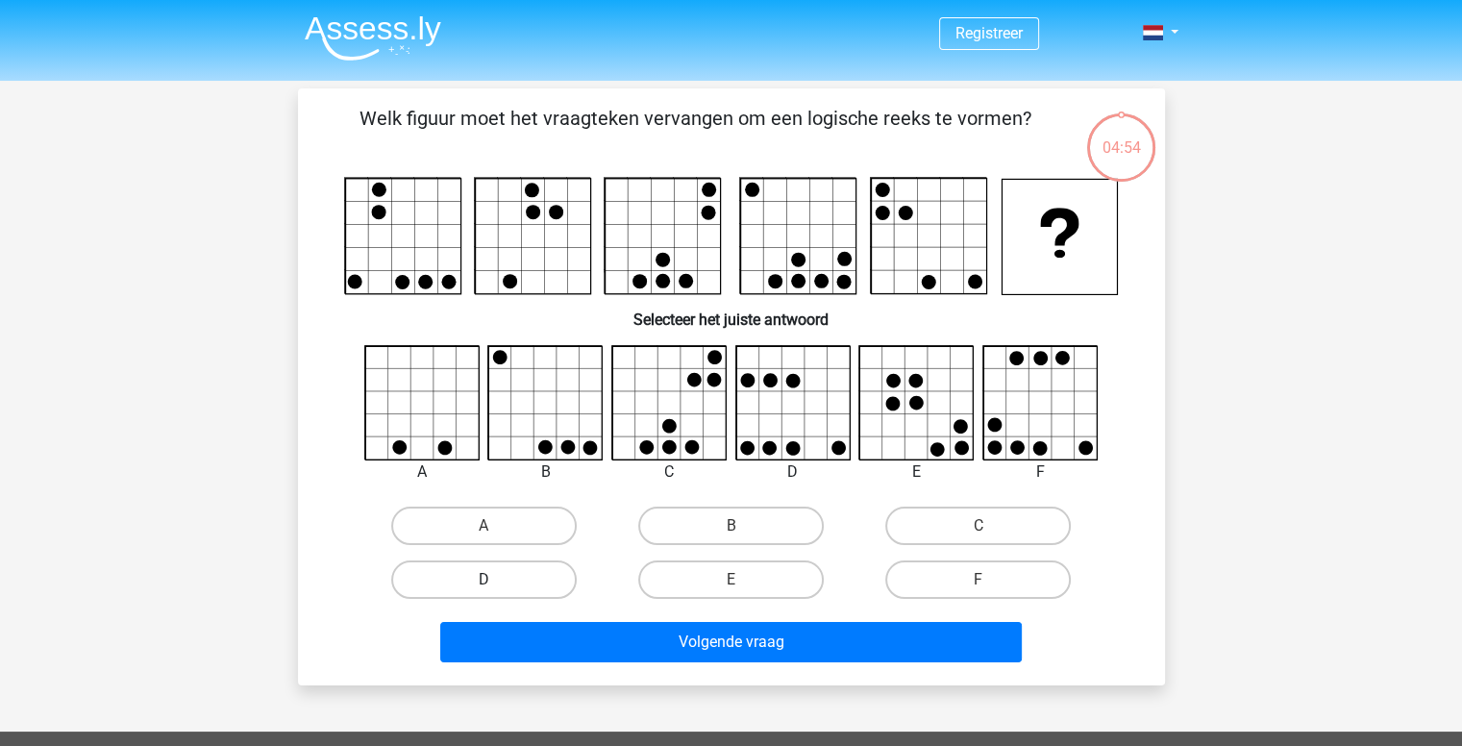
click at [494, 574] on label "D" at bounding box center [483, 579] width 185 height 38
click at [494, 580] on input "D" at bounding box center [489, 586] width 12 height 12
radio input "true"
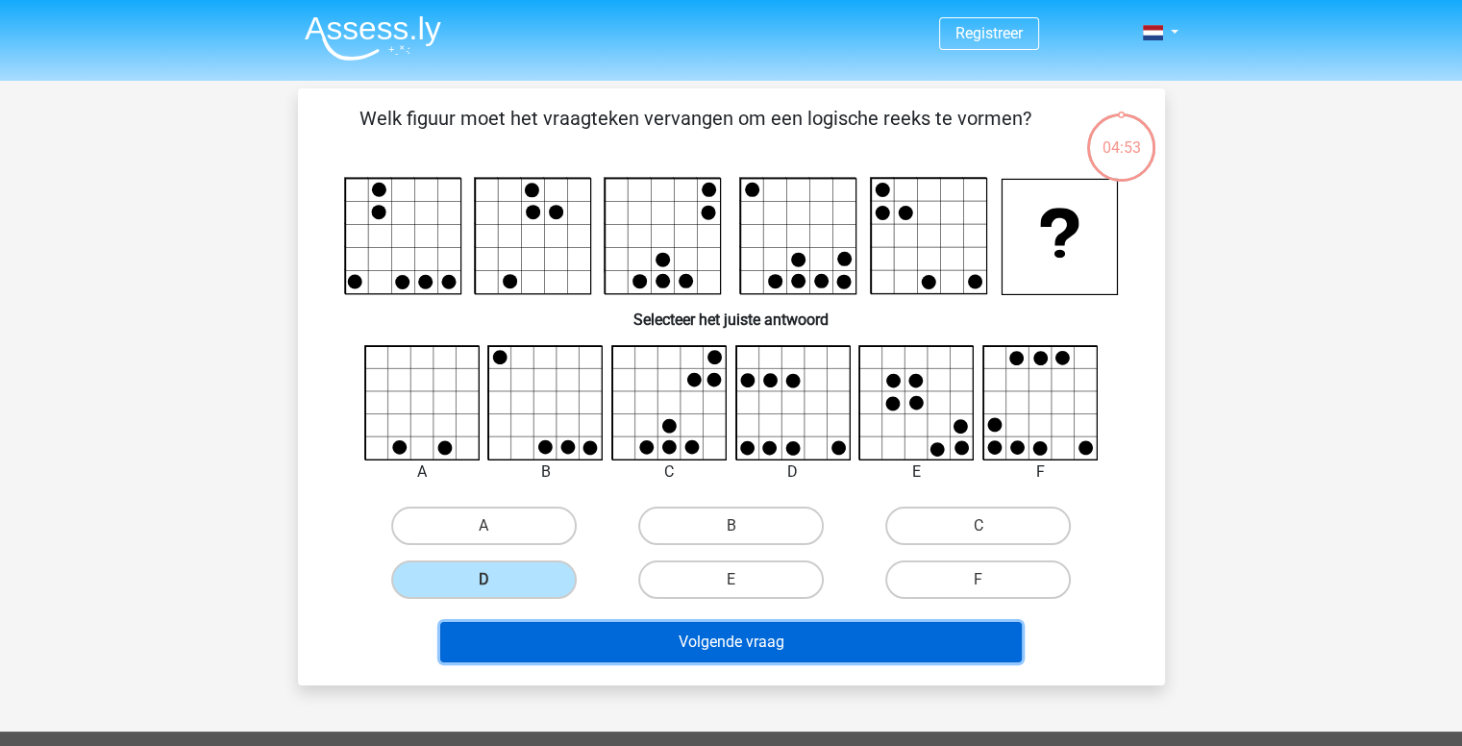
click at [636, 656] on button "Volgende vraag" at bounding box center [730, 642] width 581 height 40
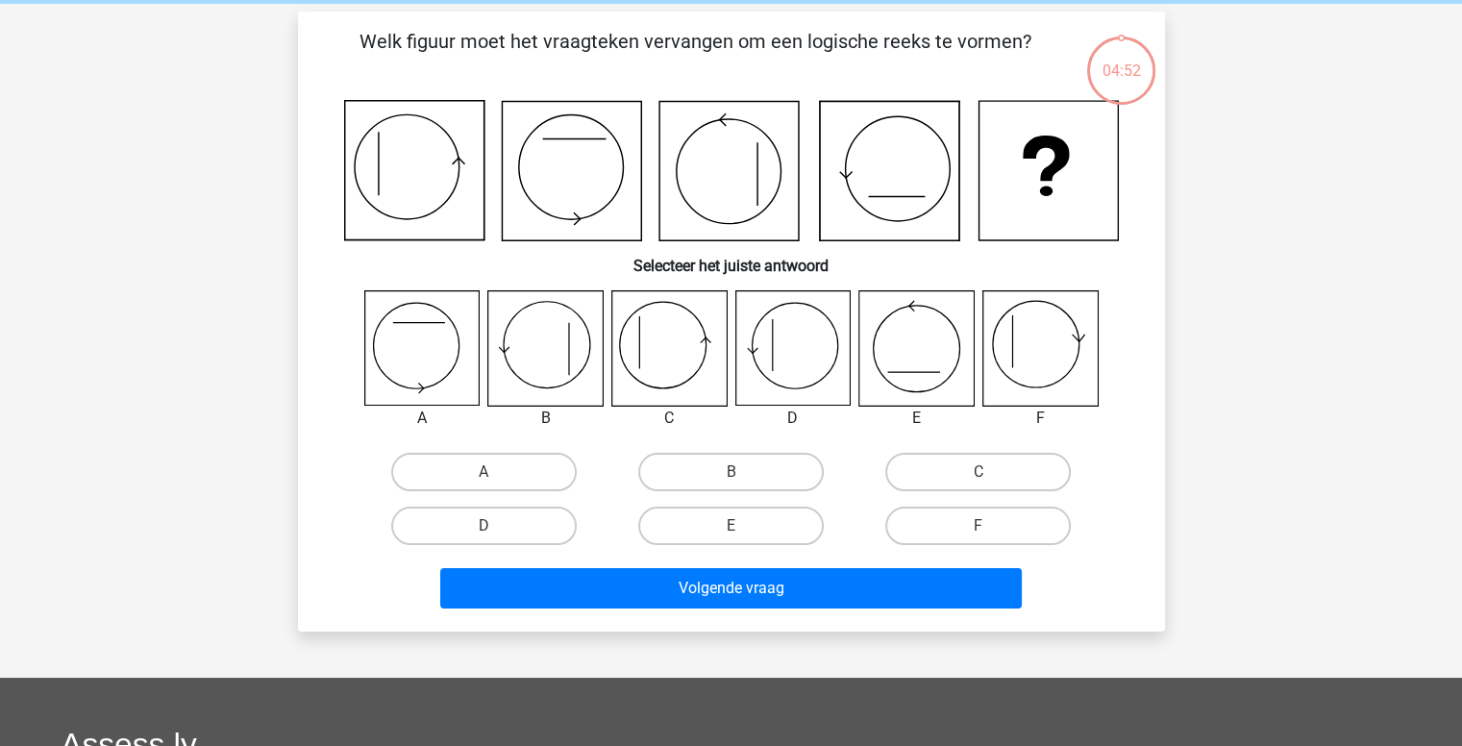
scroll to position [88, 0]
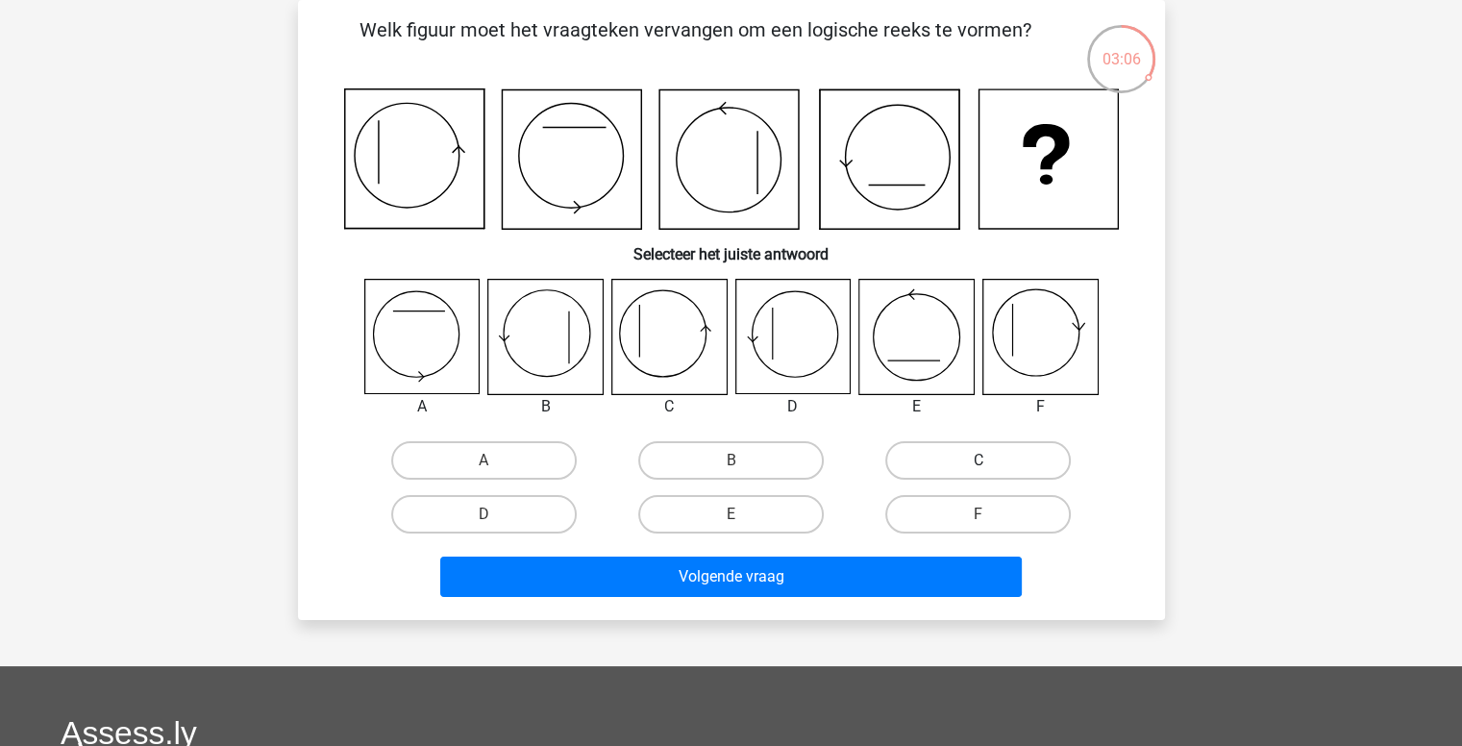
click at [947, 451] on label "C" at bounding box center [977, 460] width 185 height 38
click at [978, 460] on input "C" at bounding box center [984, 466] width 12 height 12
radio input "true"
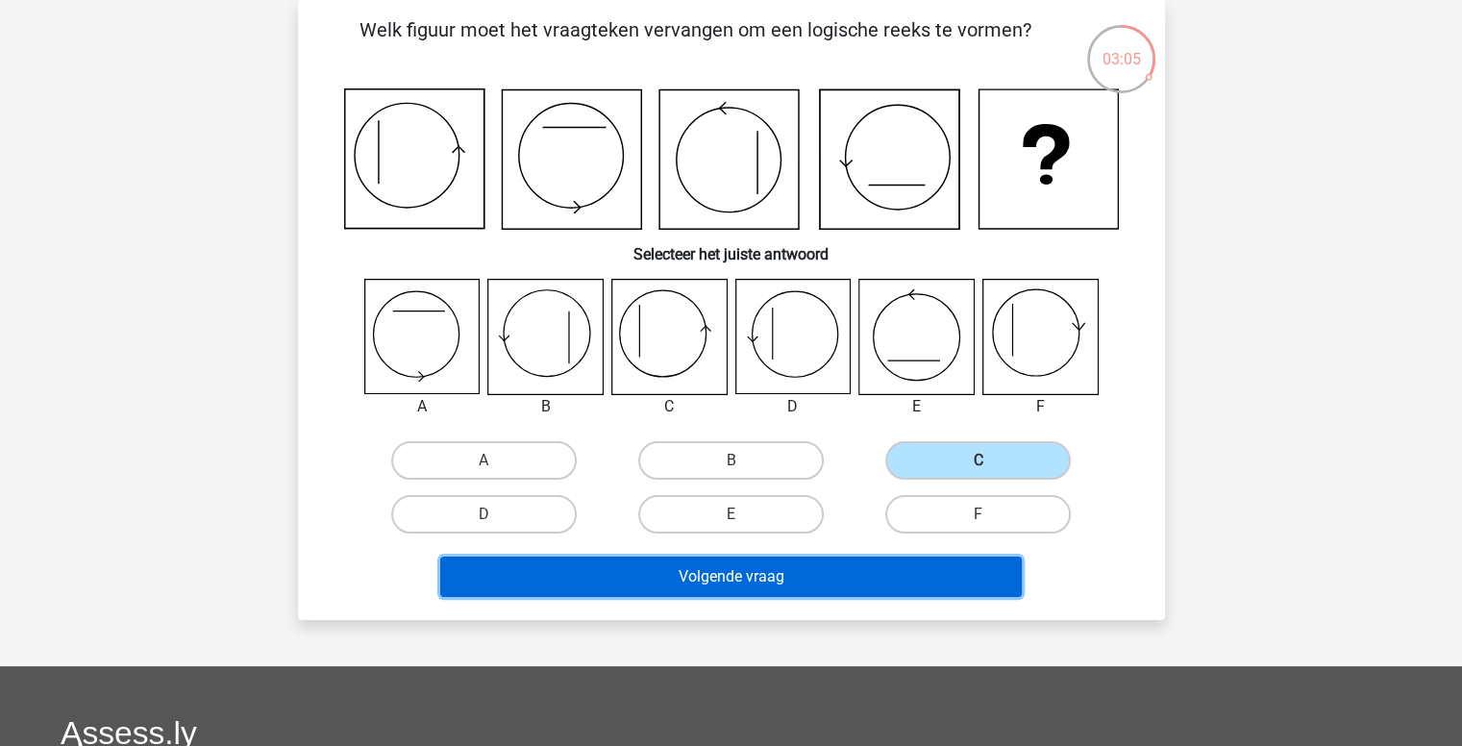
click at [829, 556] on button "Volgende vraag" at bounding box center [730, 576] width 581 height 40
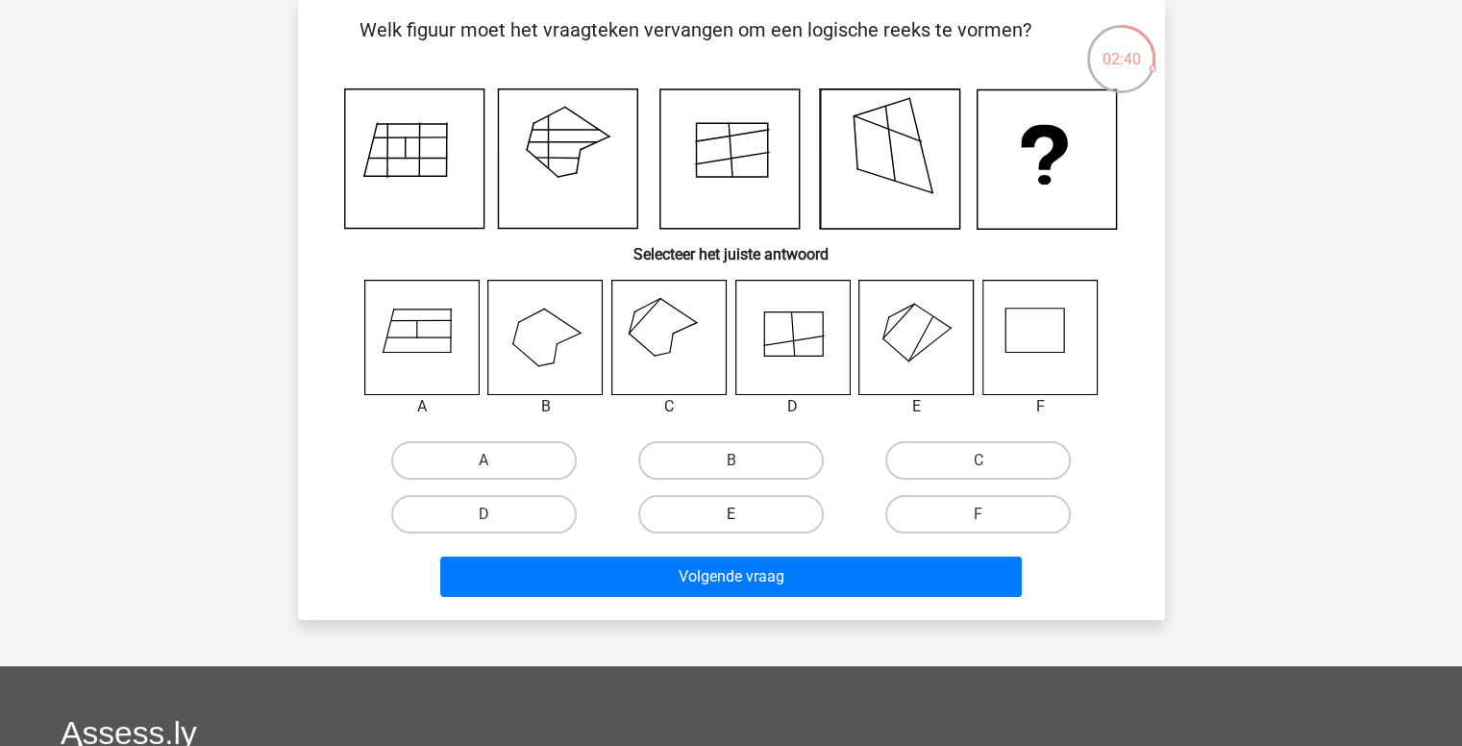
click at [721, 518] on label "E" at bounding box center [730, 514] width 185 height 38
click at [730, 518] on input "E" at bounding box center [736, 520] width 12 height 12
radio input "true"
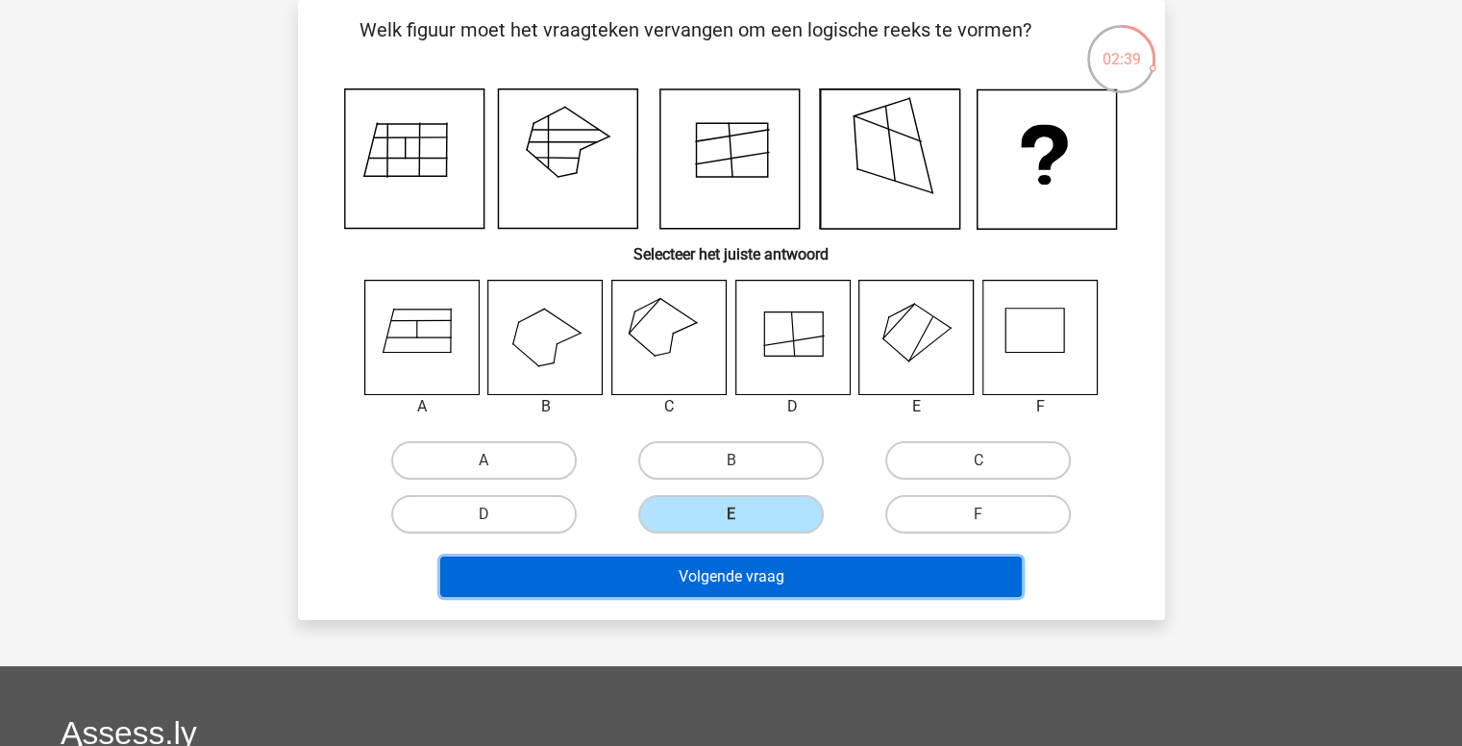
click at [723, 574] on button "Volgende vraag" at bounding box center [730, 576] width 581 height 40
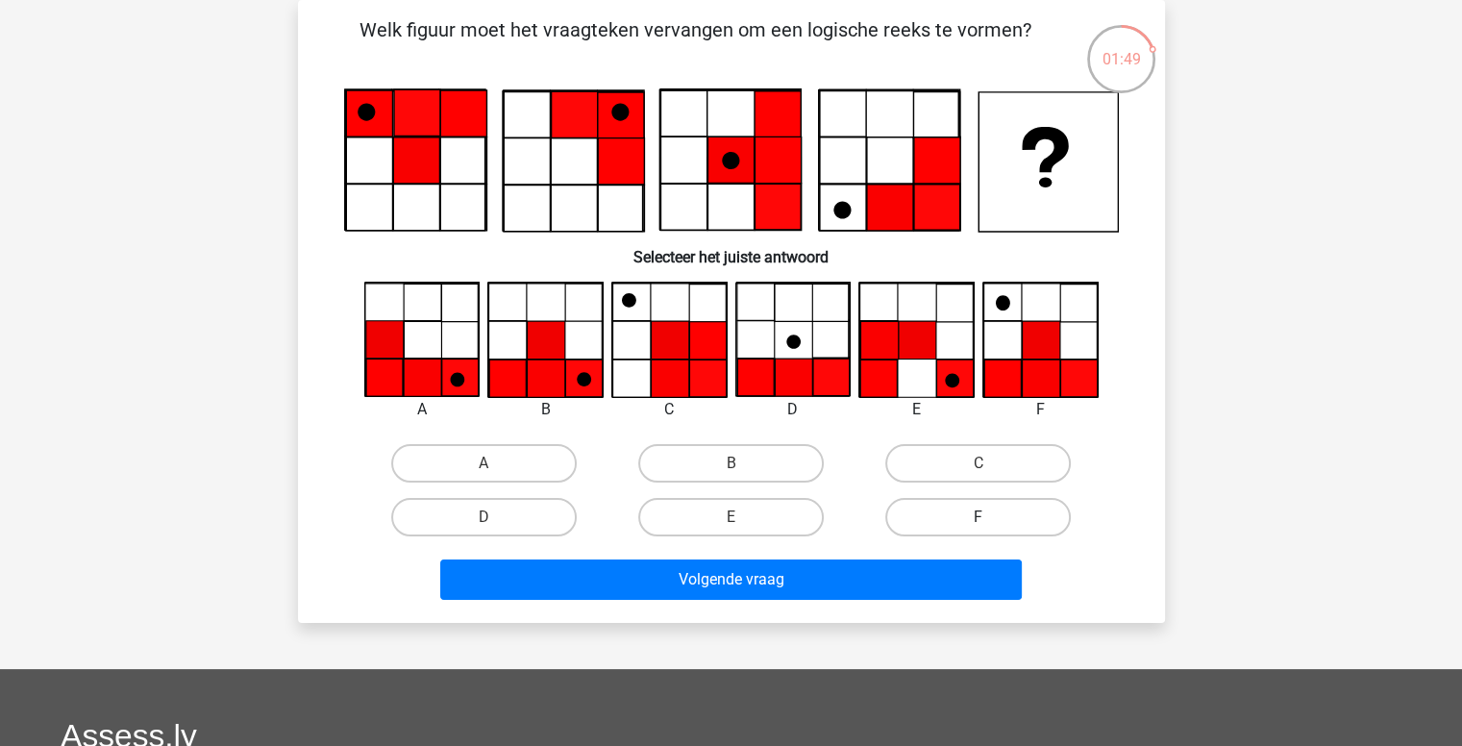
click at [945, 513] on label "F" at bounding box center [977, 517] width 185 height 38
click at [978, 517] on input "F" at bounding box center [984, 523] width 12 height 12
radio input "true"
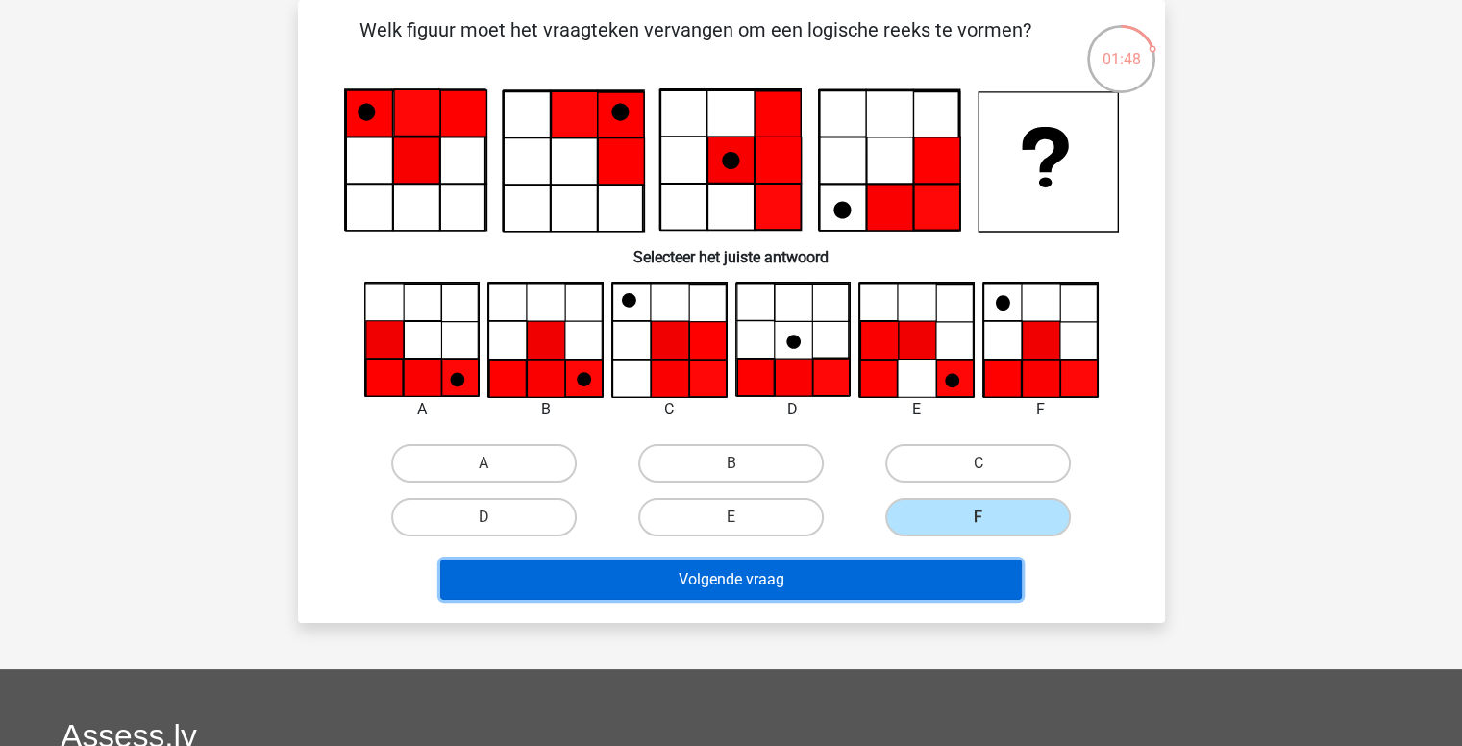
click at [904, 577] on button "Volgende vraag" at bounding box center [730, 579] width 581 height 40
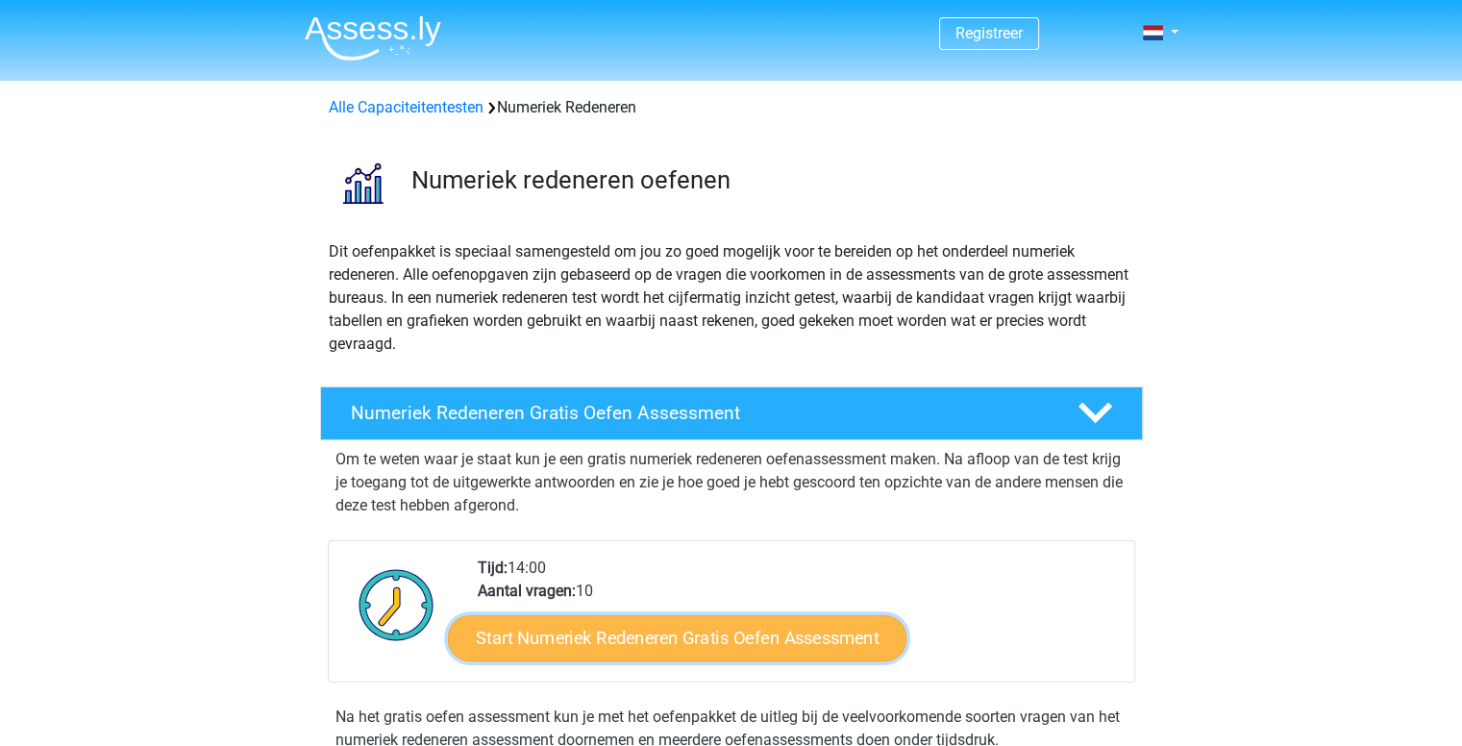
click at [734, 636] on link "Start Numeriek Redeneren Gratis Oefen Assessment" at bounding box center [677, 637] width 458 height 46
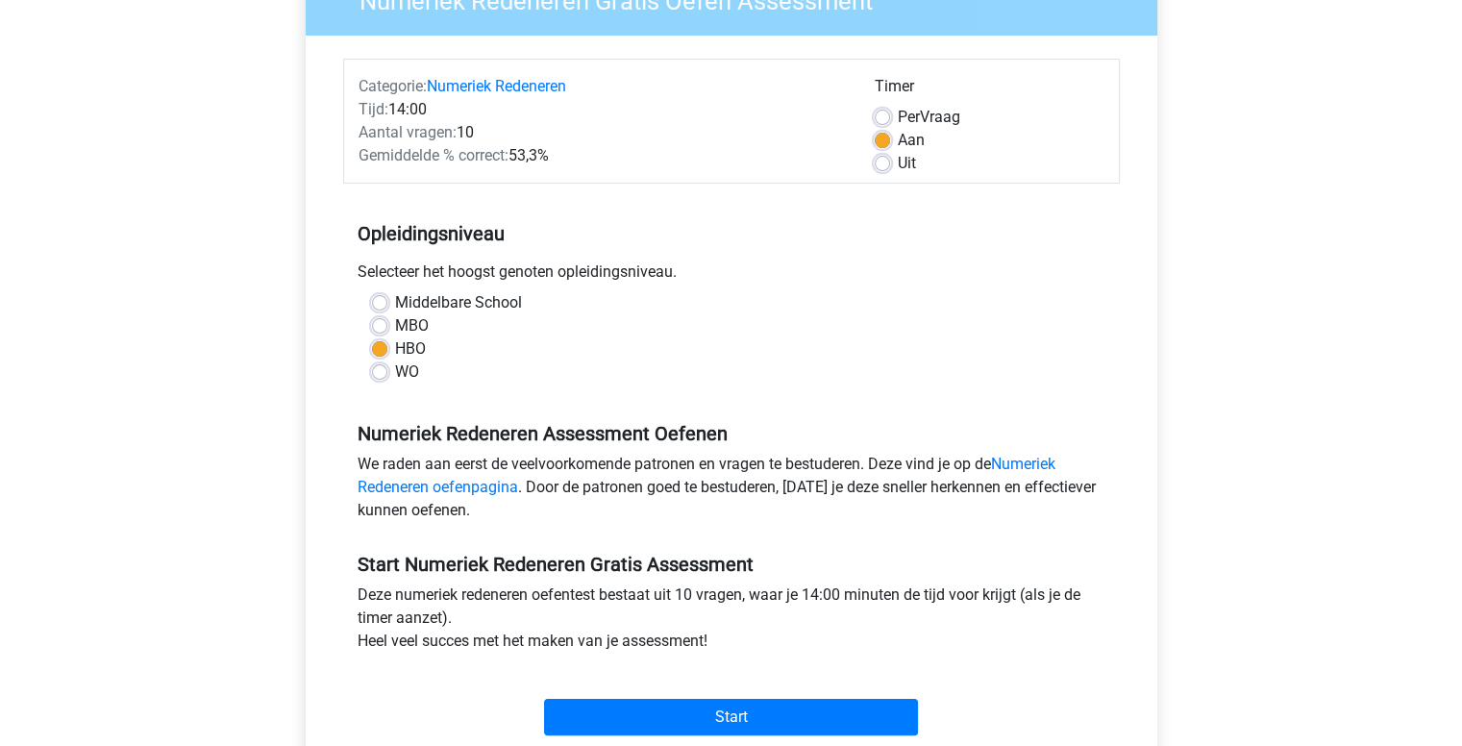
scroll to position [294, 0]
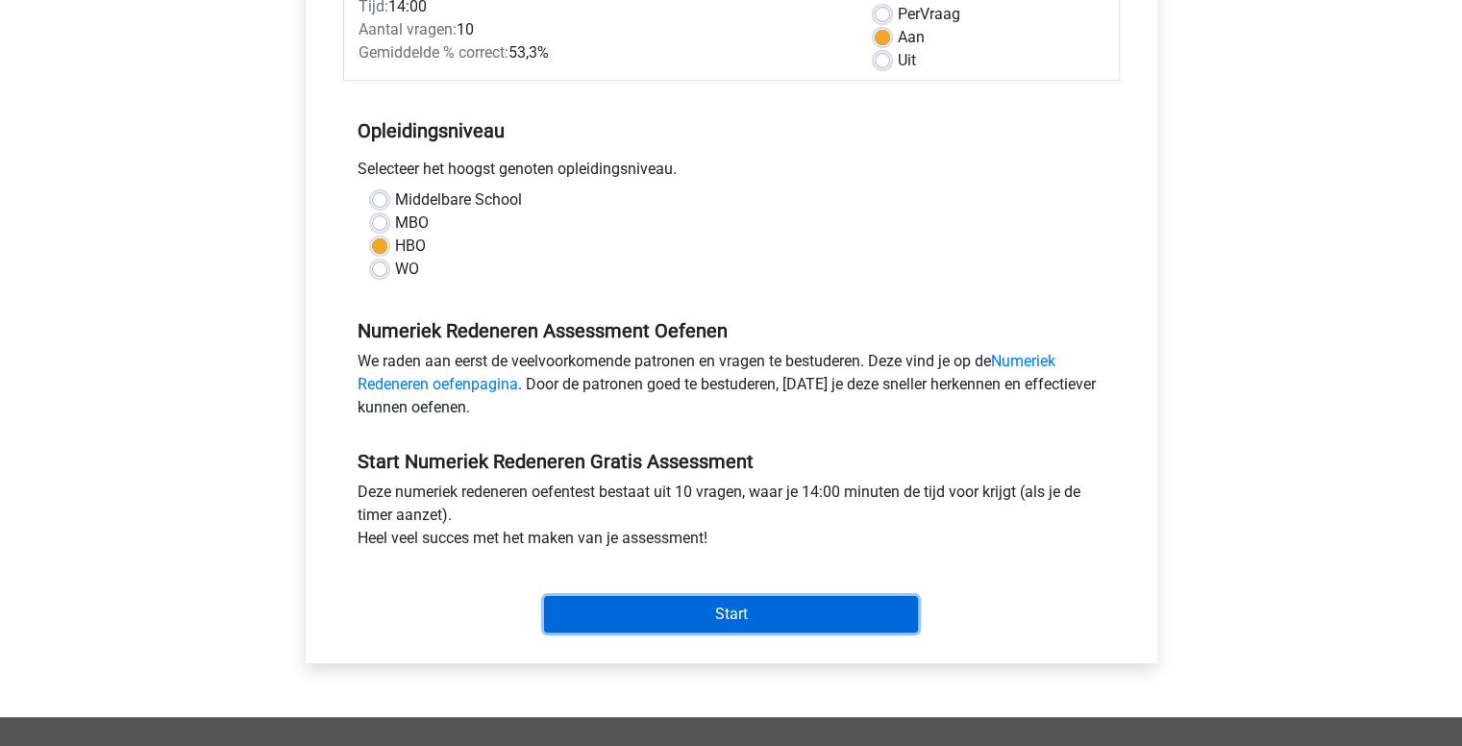
click at [659, 601] on input "Start" at bounding box center [731, 614] width 374 height 37
